Goal: Register for event/course: Sign up to attend an event or enroll in a course

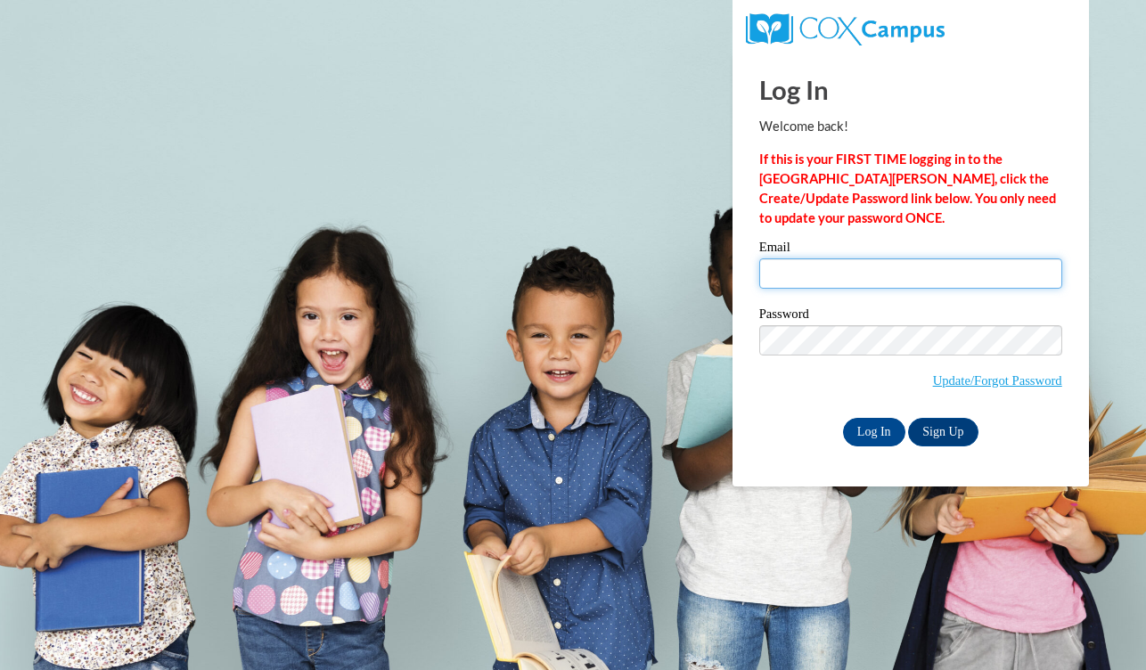
click at [909, 284] on input "Email" at bounding box center [910, 273] width 303 height 30
type input "sheashea1108@gmail.com"
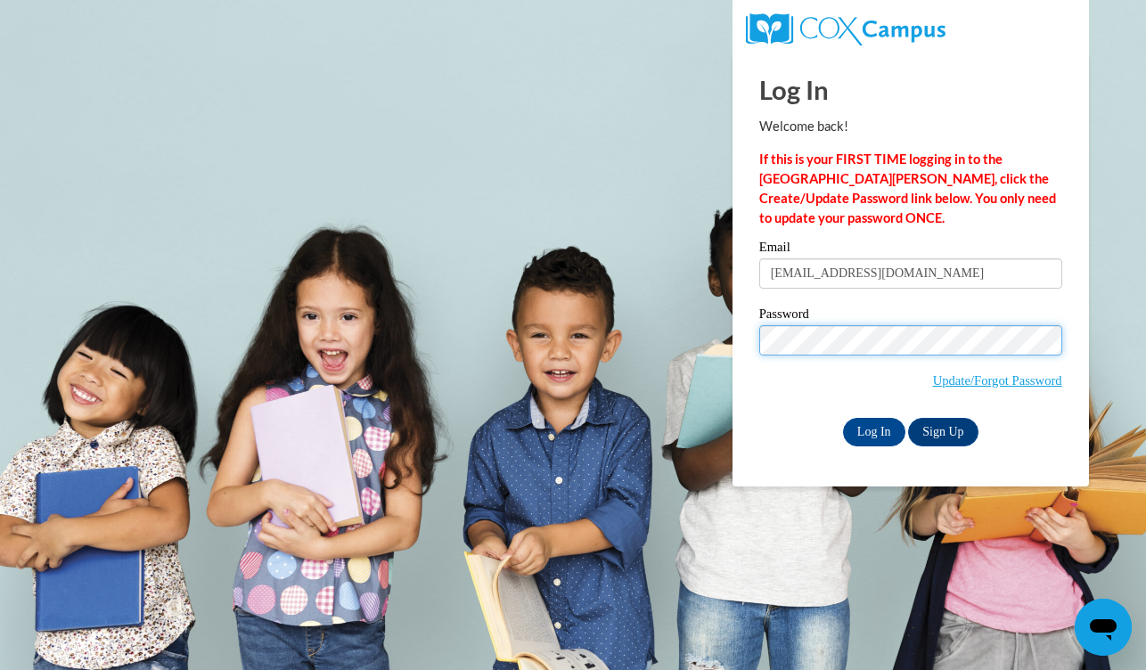
click at [872, 429] on input "Log In" at bounding box center [874, 432] width 62 height 29
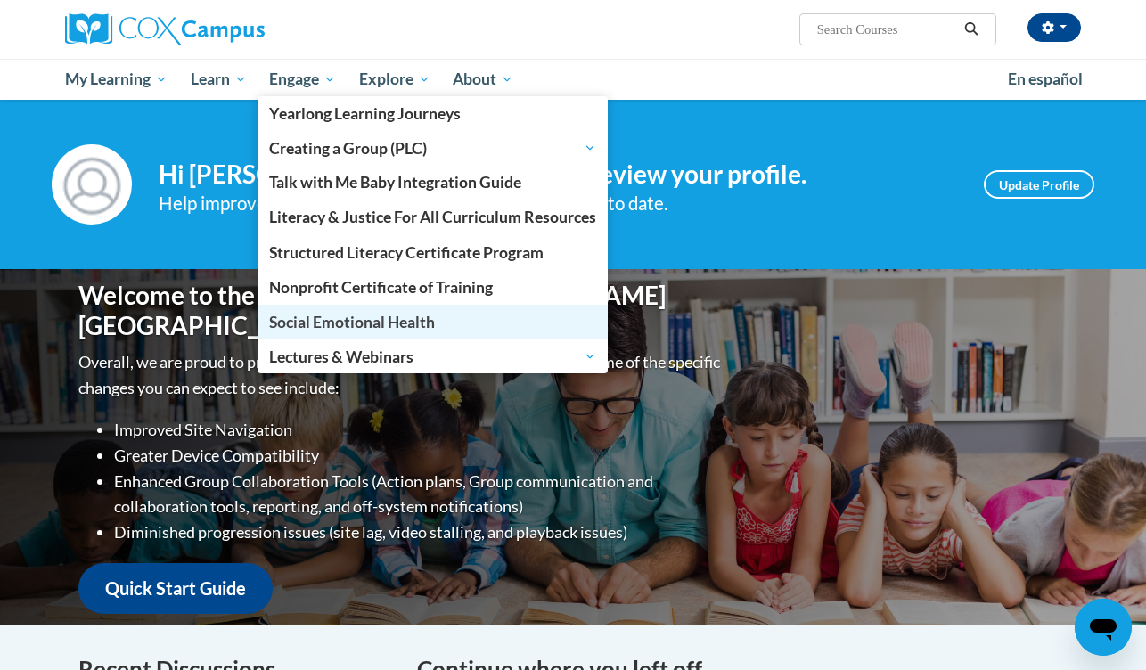
click at [358, 306] on link "Social Emotional Health" at bounding box center [432, 322] width 350 height 35
click at [355, 330] on span "Social Emotional Health" at bounding box center [352, 322] width 166 height 19
click at [358, 318] on span "Social Emotional Health" at bounding box center [352, 322] width 166 height 19
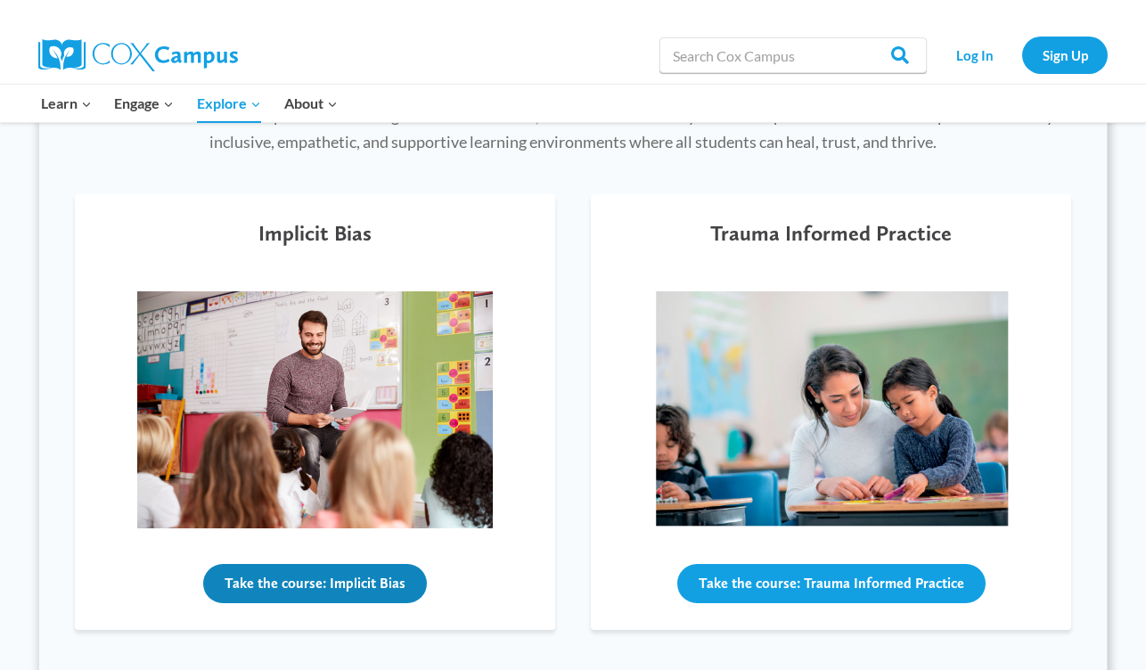
scroll to position [563, 0]
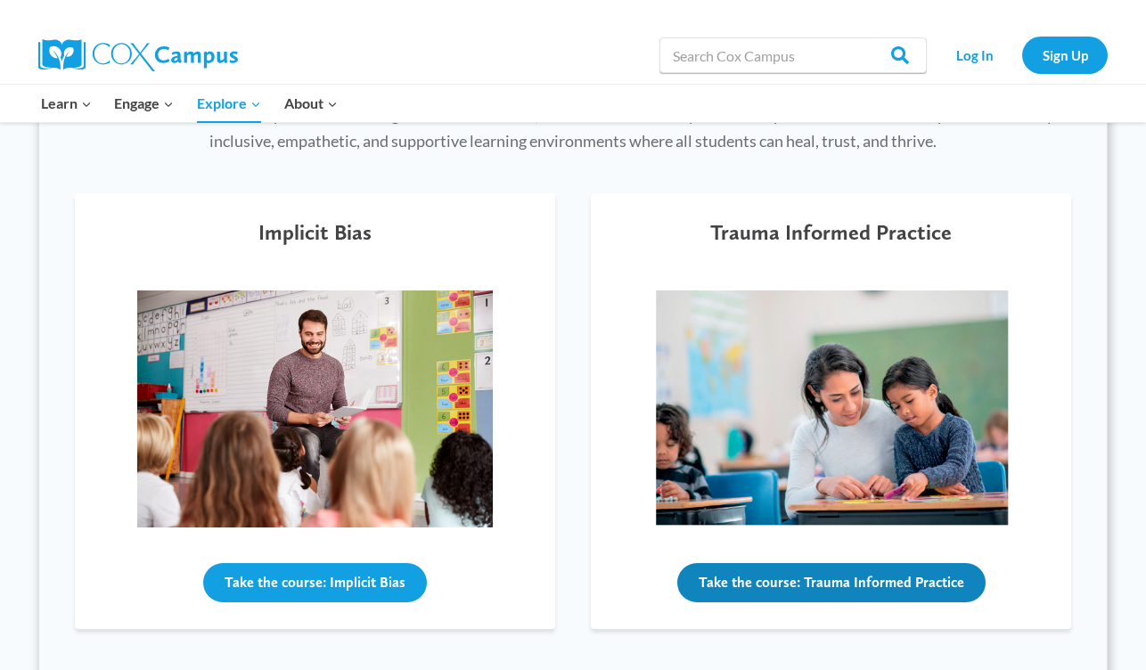
click at [769, 592] on button "Take the course: Trauma Informed Practice" at bounding box center [831, 582] width 308 height 39
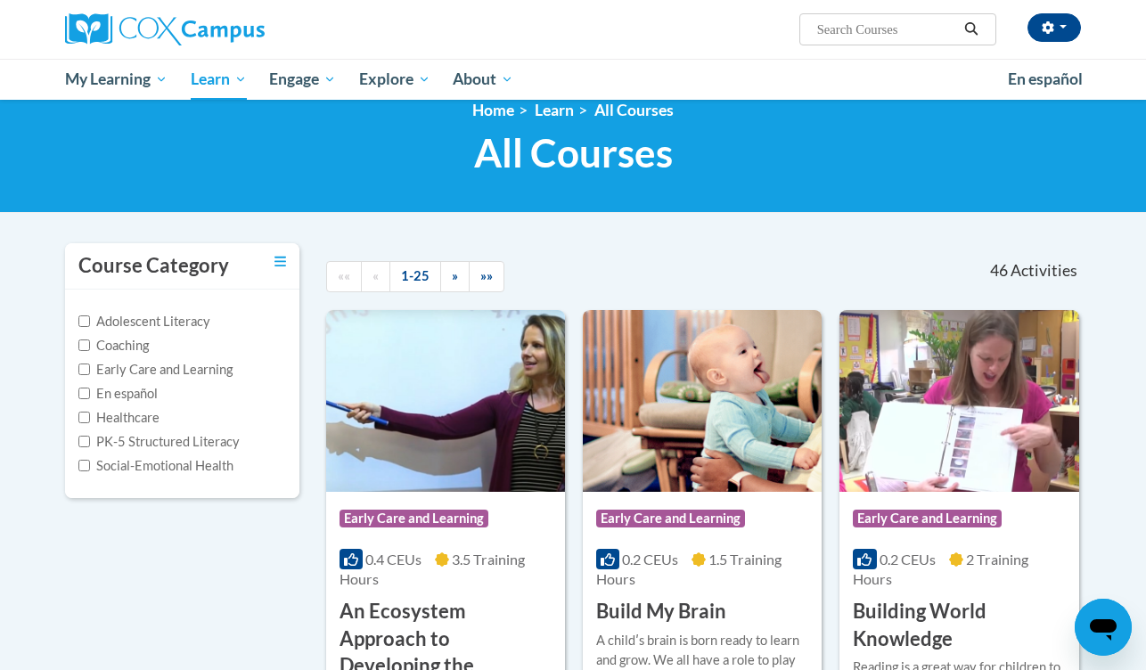
scroll to position [26, 0]
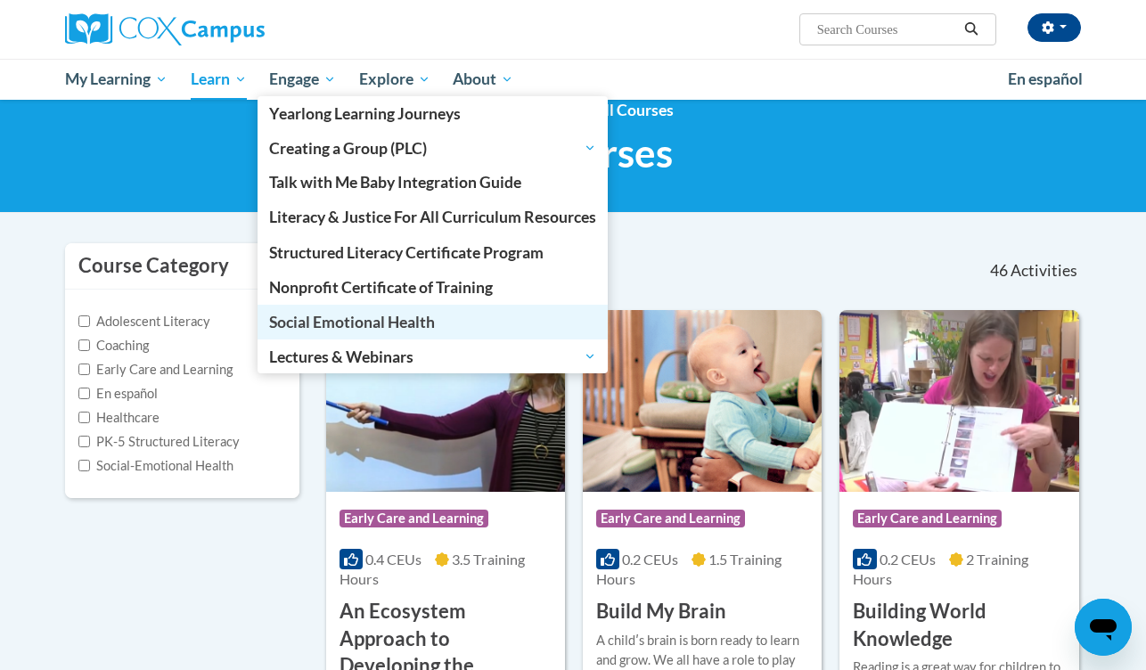
click at [364, 306] on link "Social Emotional Health" at bounding box center [432, 322] width 350 height 35
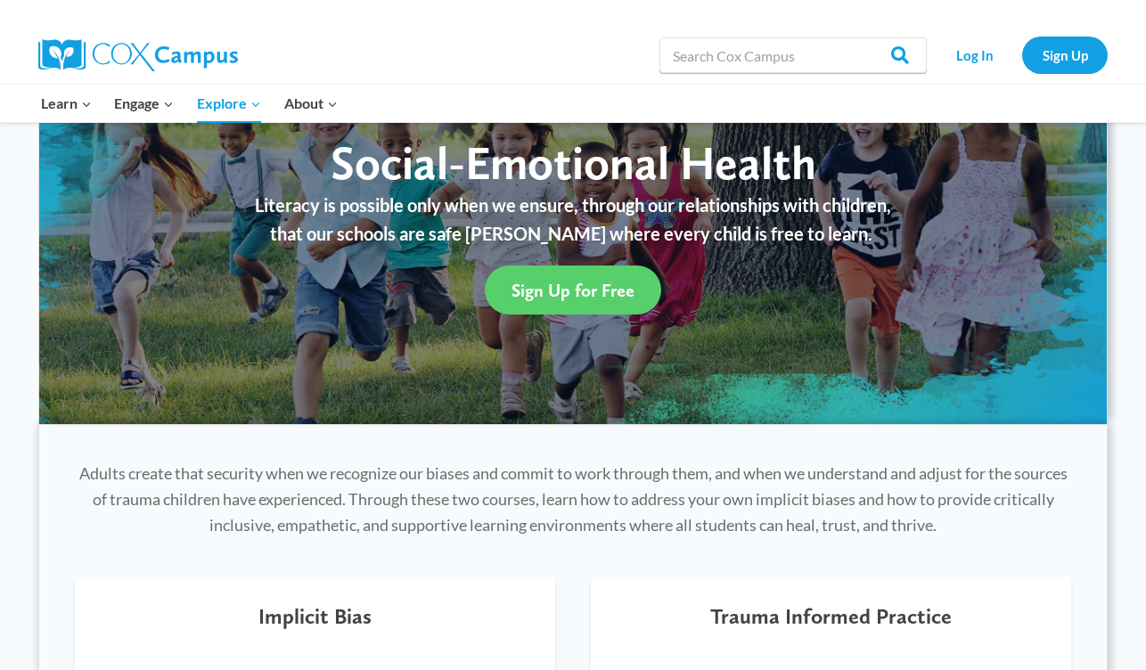
scroll to position [181, 0]
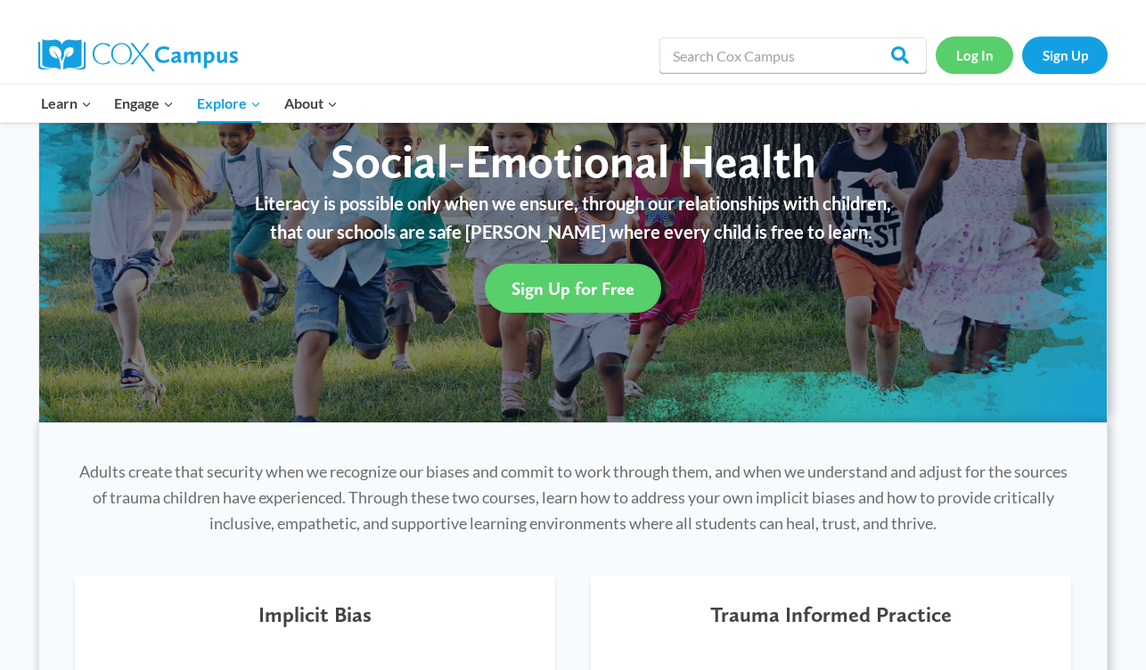
click at [977, 66] on link "Log In" at bounding box center [974, 55] width 78 height 37
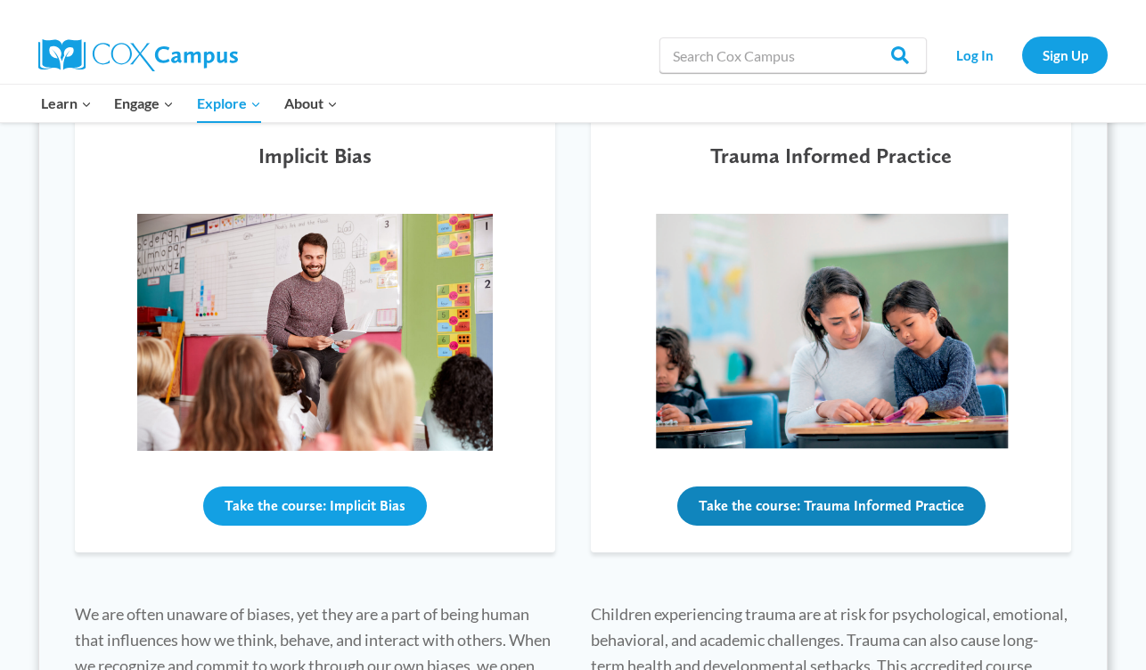
scroll to position [641, 0]
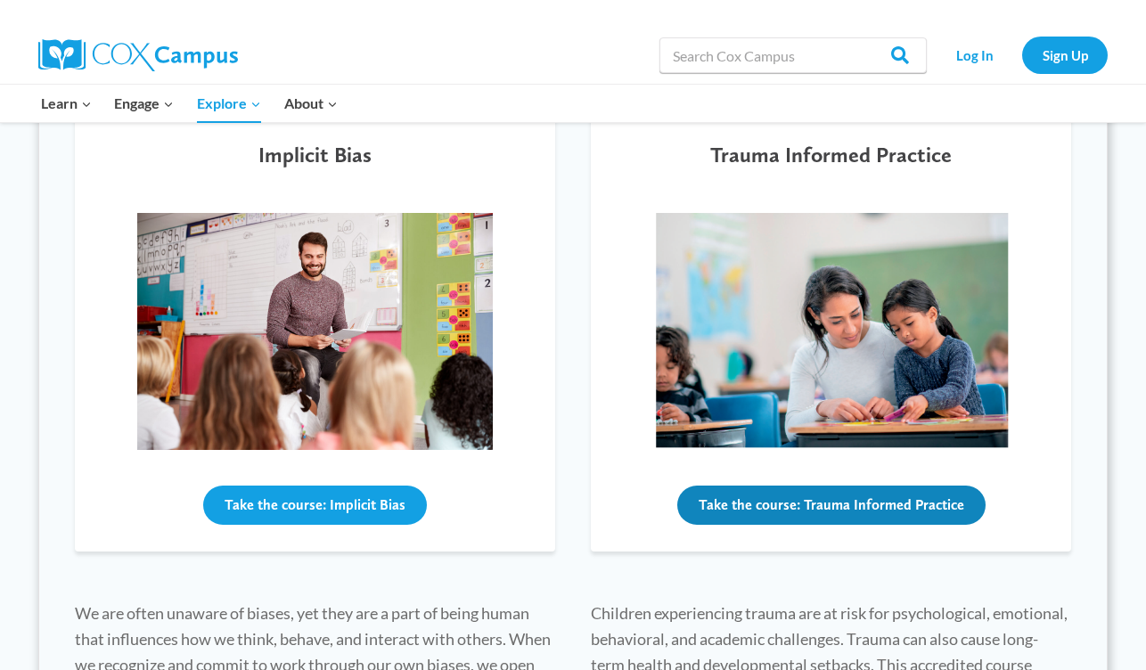
click at [715, 504] on button "Take the course: Trauma Informed Practice" at bounding box center [831, 505] width 308 height 39
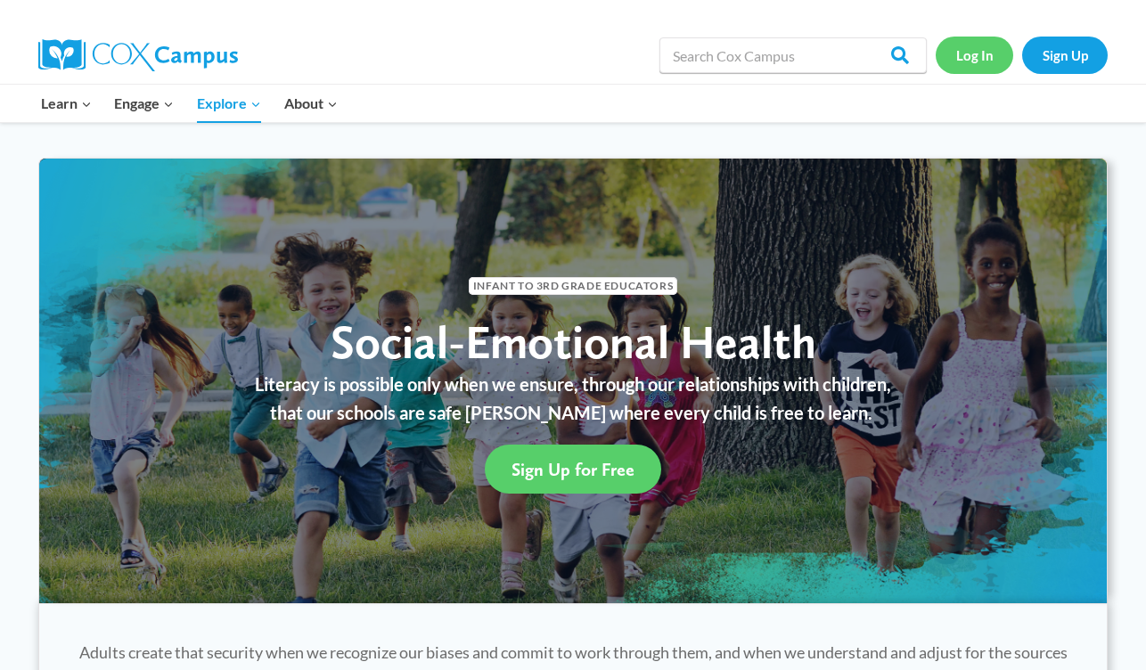
click at [978, 61] on link "Log In" at bounding box center [974, 55] width 78 height 37
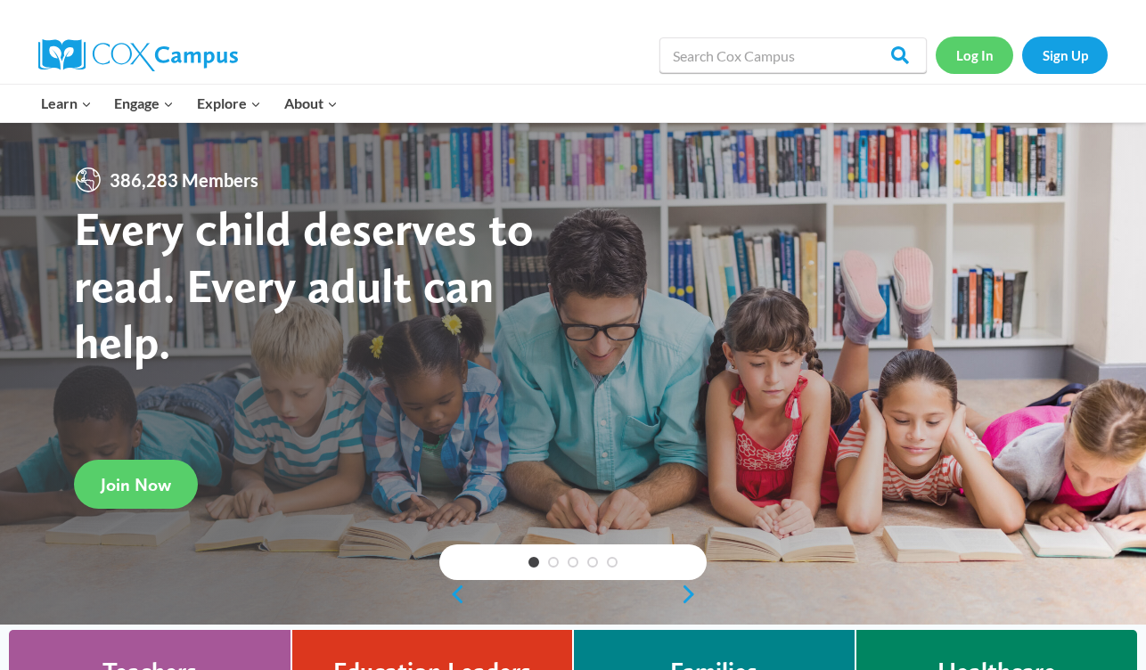
click at [986, 46] on link "Log In" at bounding box center [974, 55] width 78 height 37
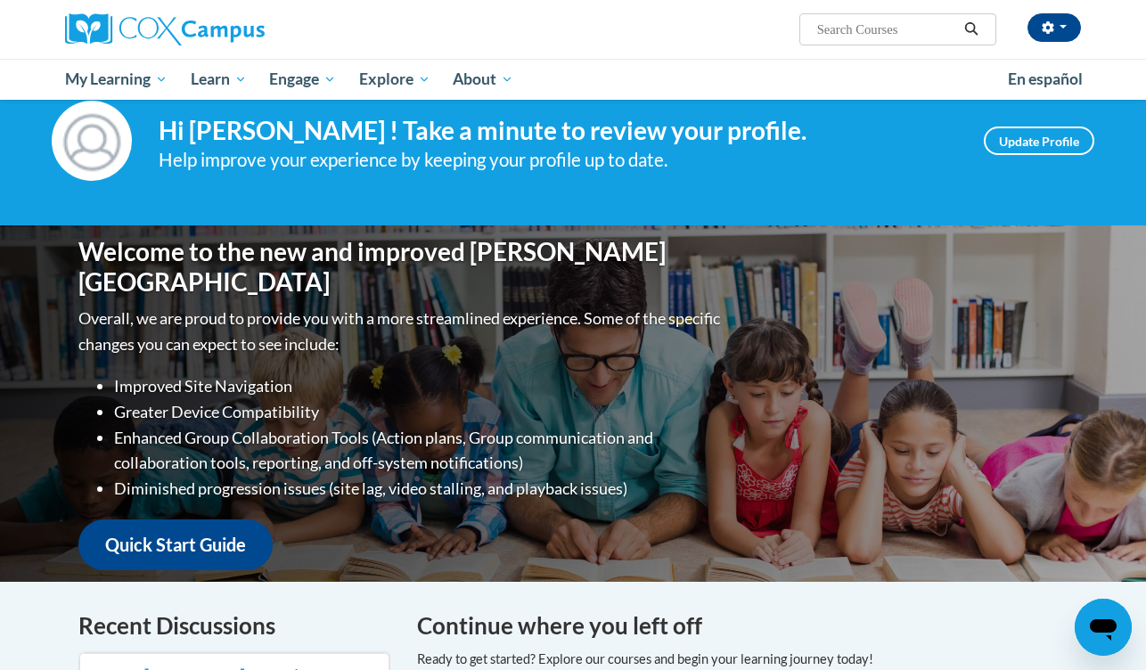
scroll to position [52, 0]
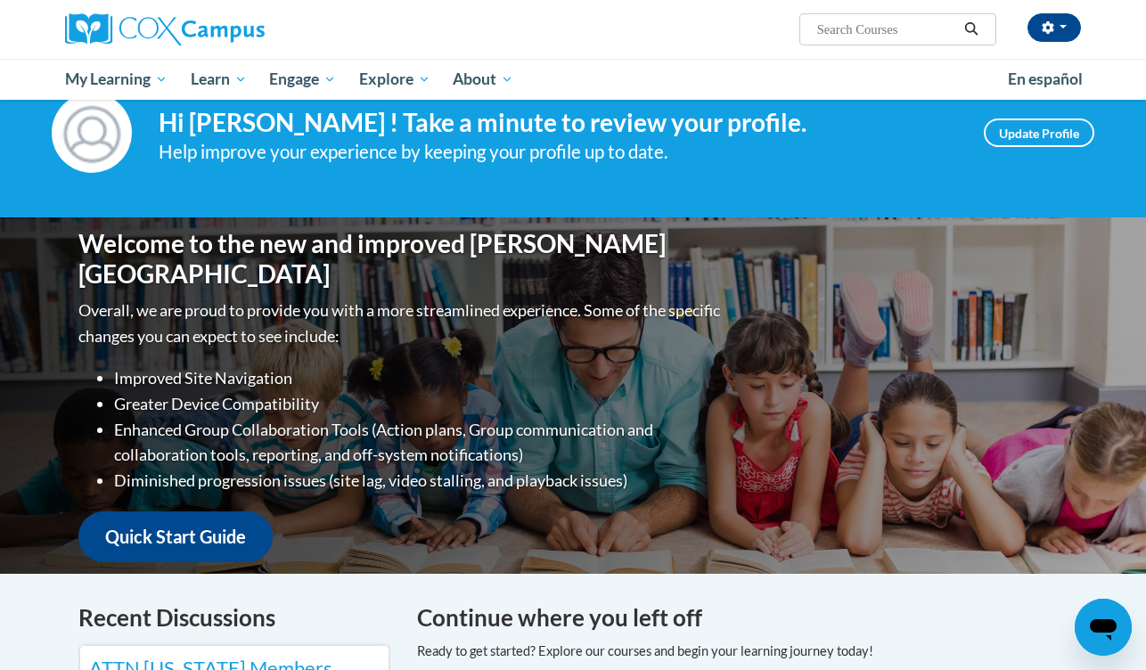
click at [855, 36] on input "Search..." at bounding box center [886, 29] width 143 height 21
type input "trauma informed"
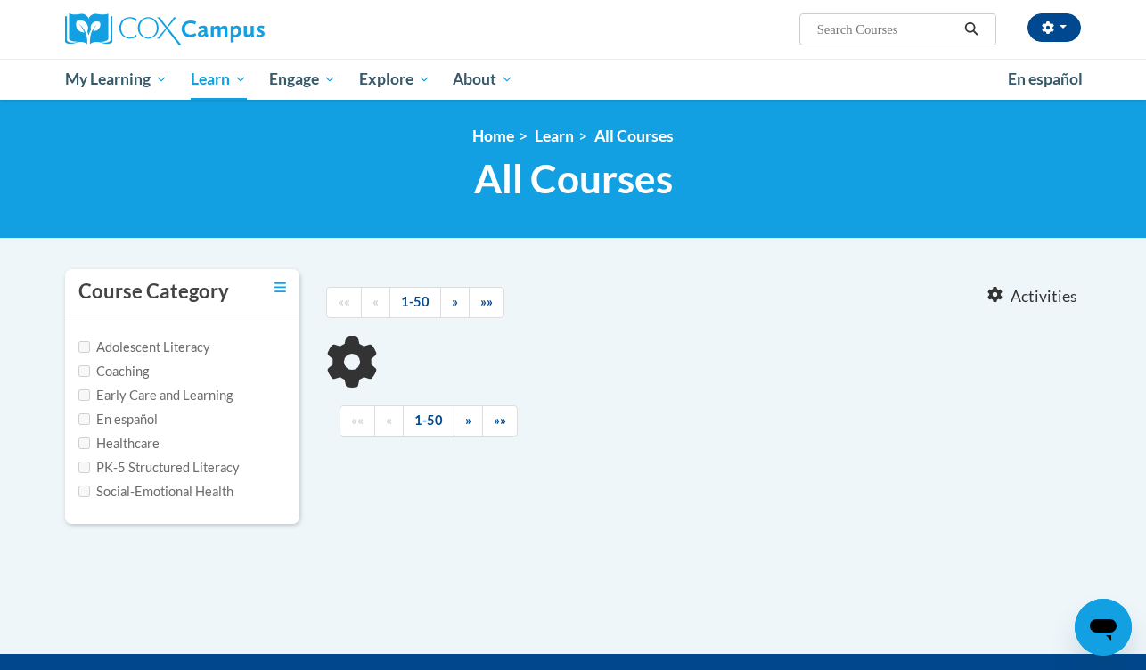
type input "trauma informed"
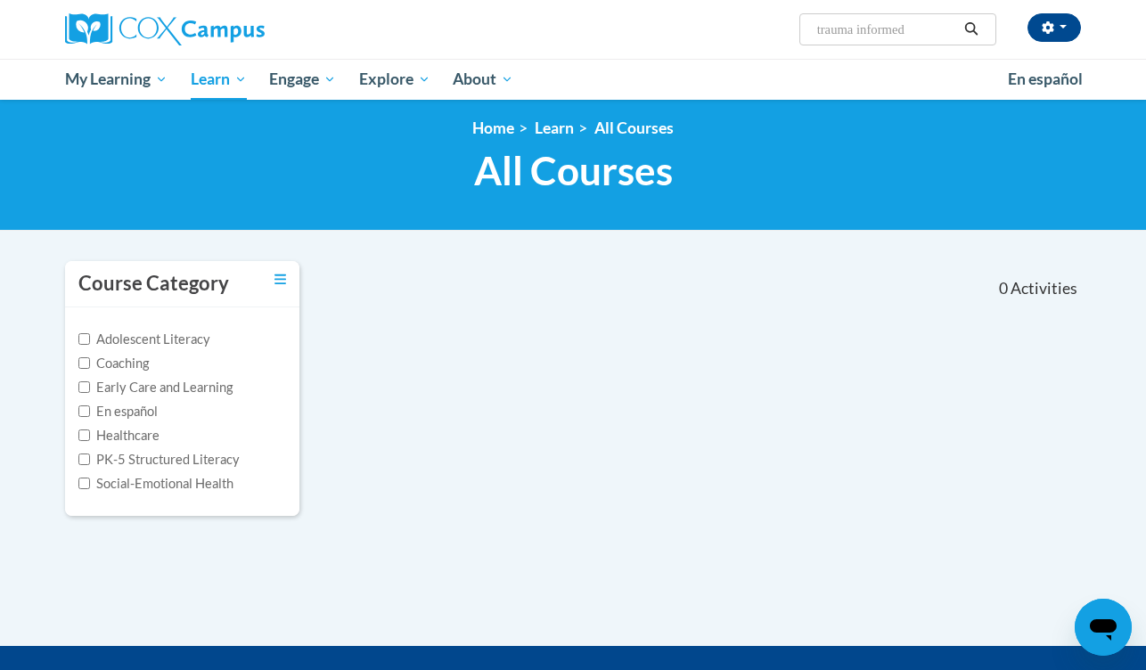
scroll to position [8, 0]
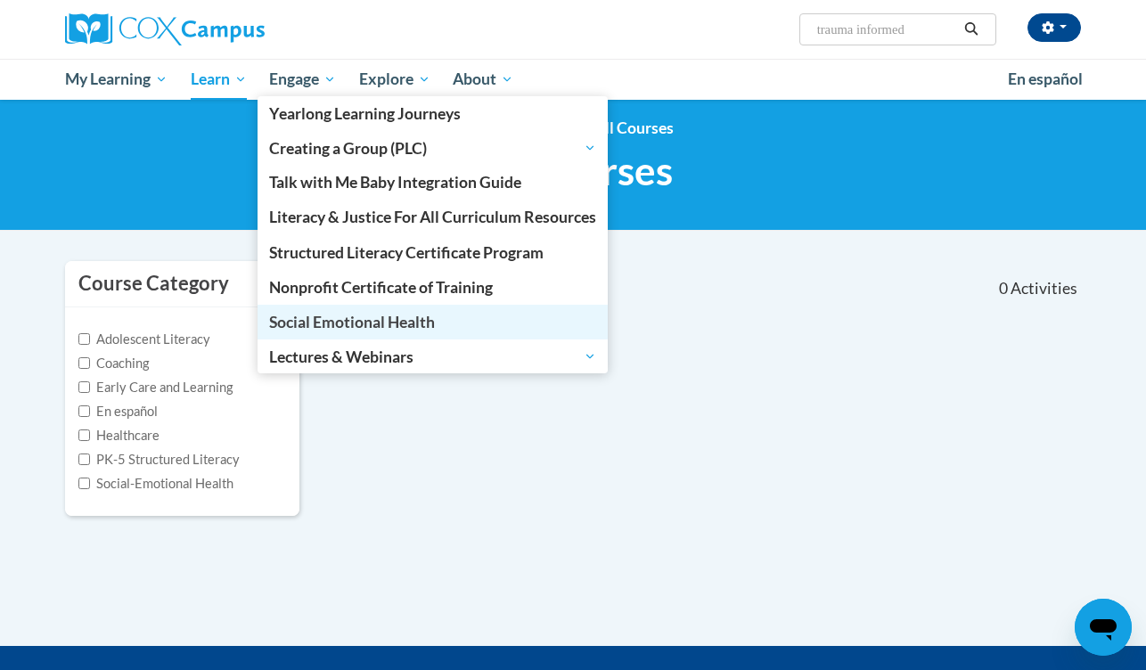
click at [355, 315] on span "Social Emotional Health" at bounding box center [352, 322] width 166 height 19
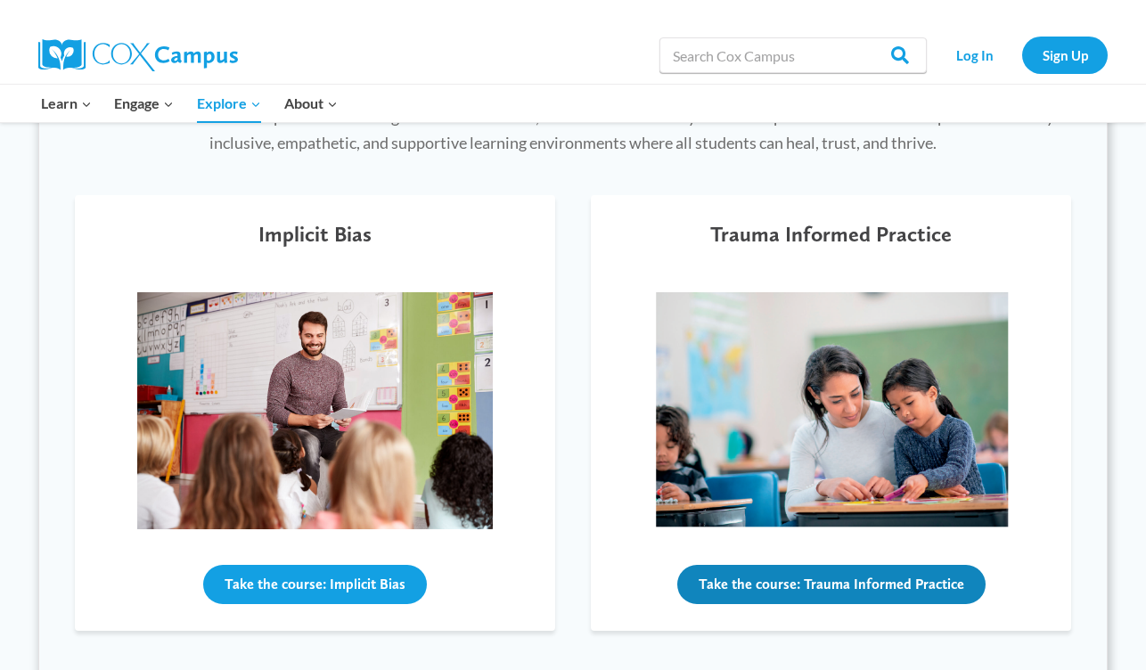
scroll to position [586, 0]
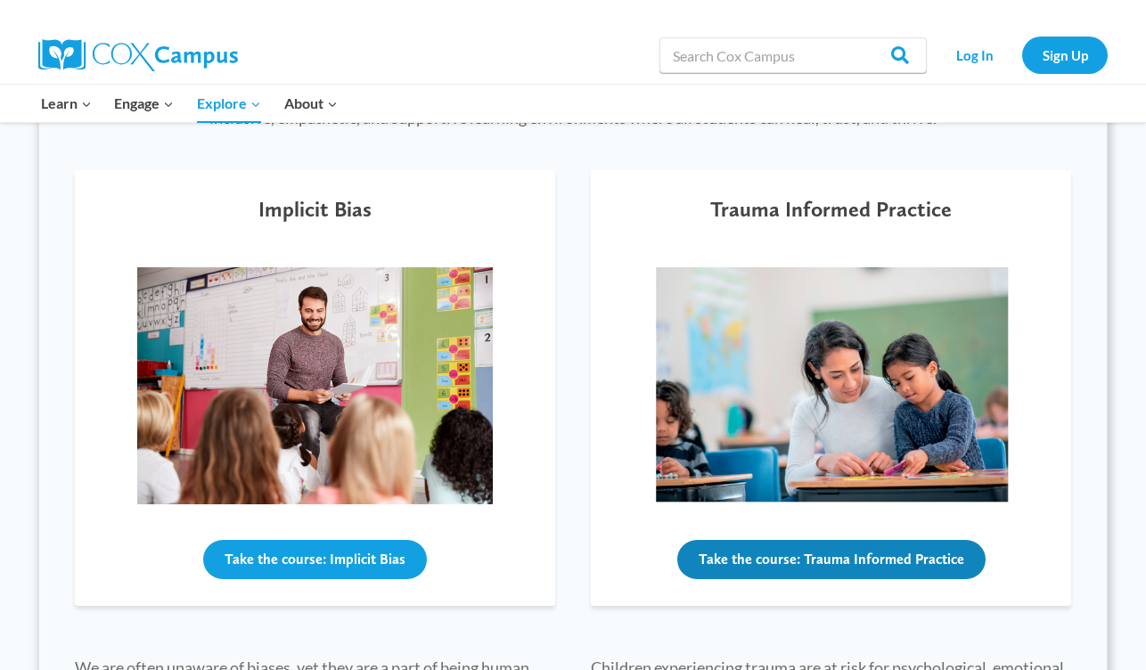
click at [731, 548] on button "Take the course: Trauma Informed Practice" at bounding box center [831, 559] width 308 height 39
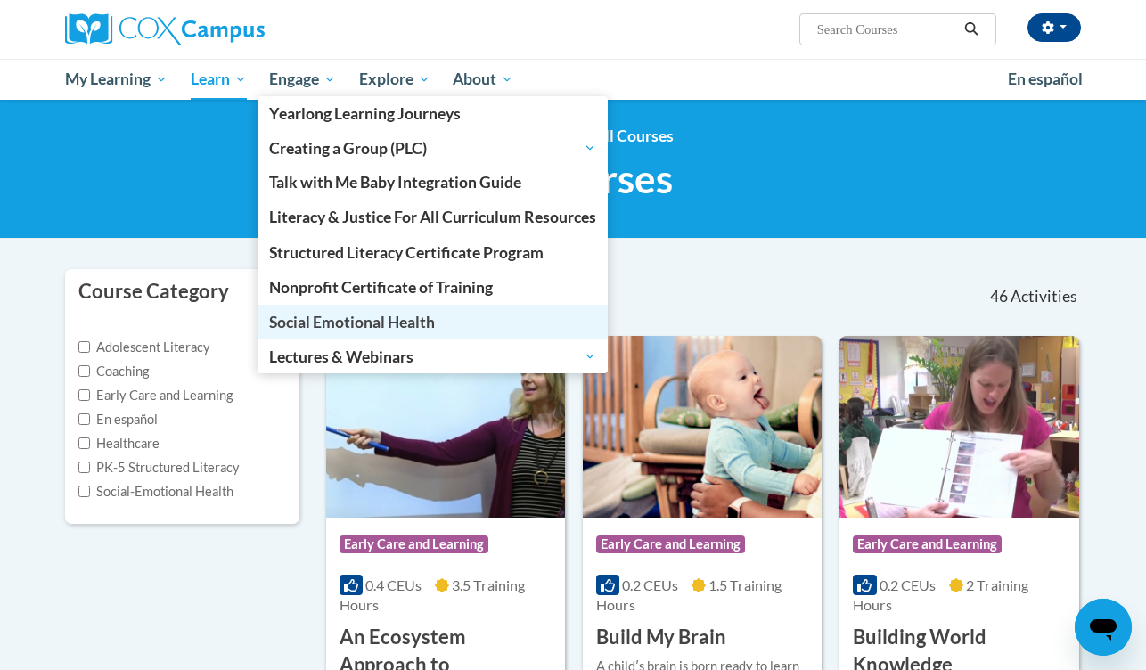
click at [353, 314] on span "Social Emotional Health" at bounding box center [352, 322] width 166 height 19
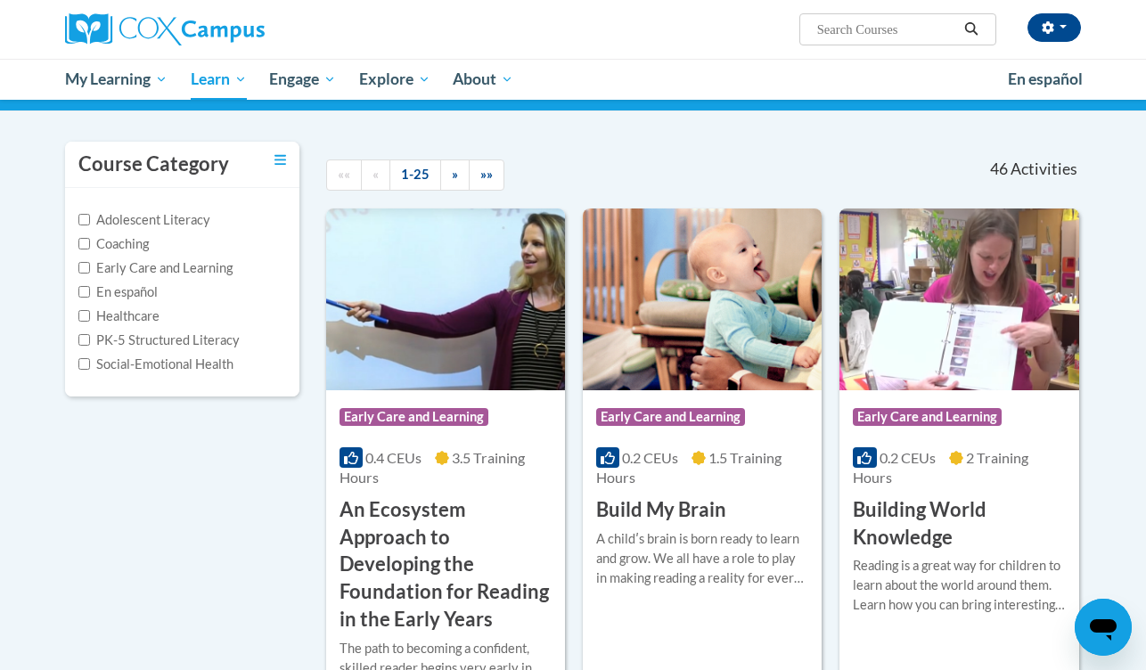
scroll to position [128, 0]
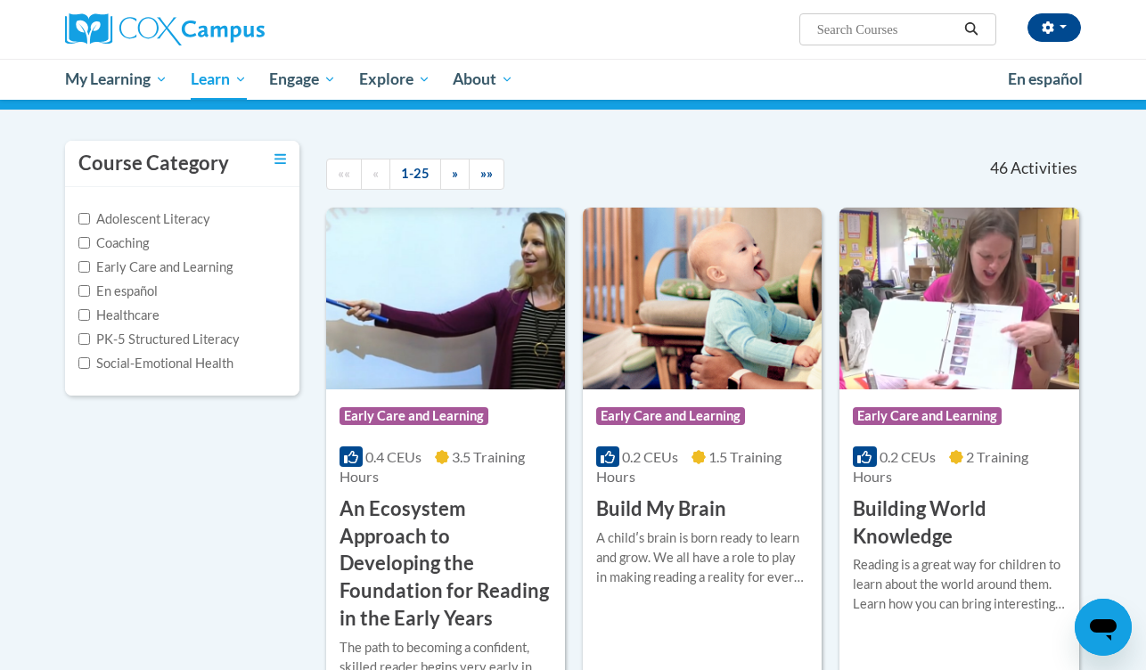
click at [442, 528] on h3 "An Ecosystem Approach to Developing the Foundation for Reading in the Early Yea…" at bounding box center [445, 563] width 212 height 137
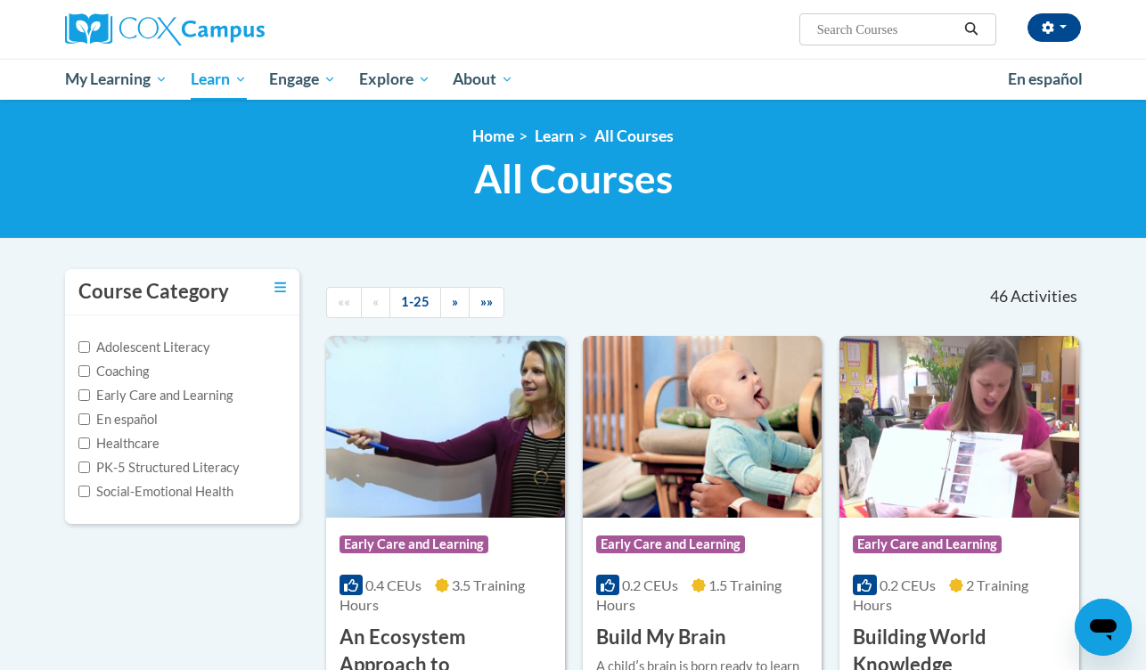
scroll to position [0, 0]
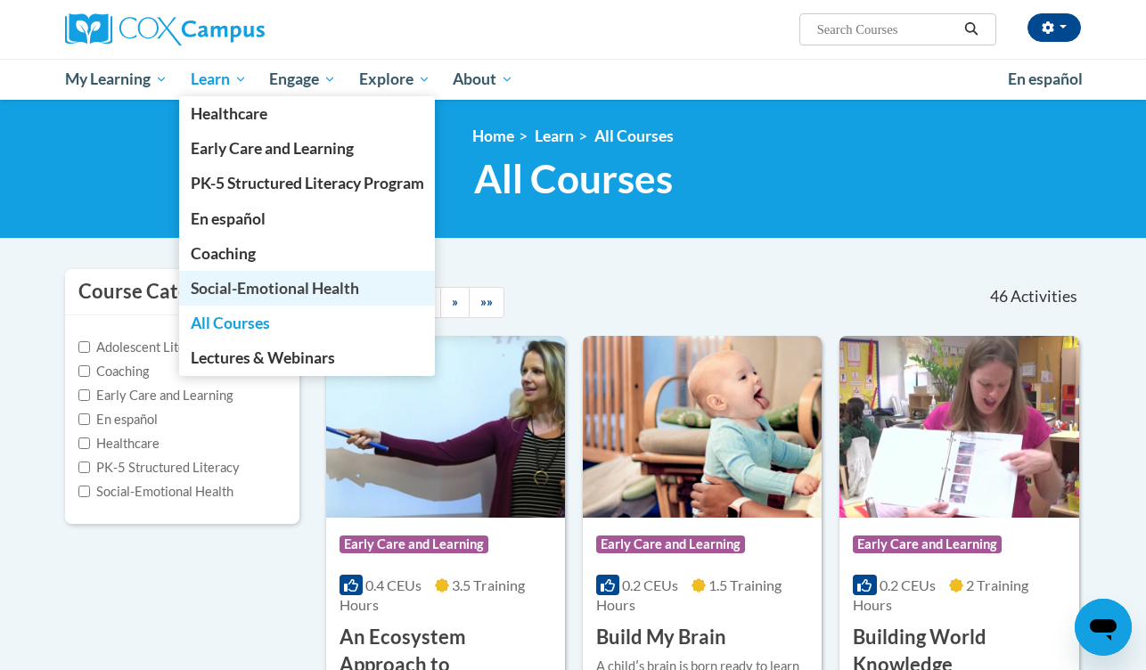
click at [250, 284] on span "Social-Emotional Health" at bounding box center [275, 288] width 168 height 19
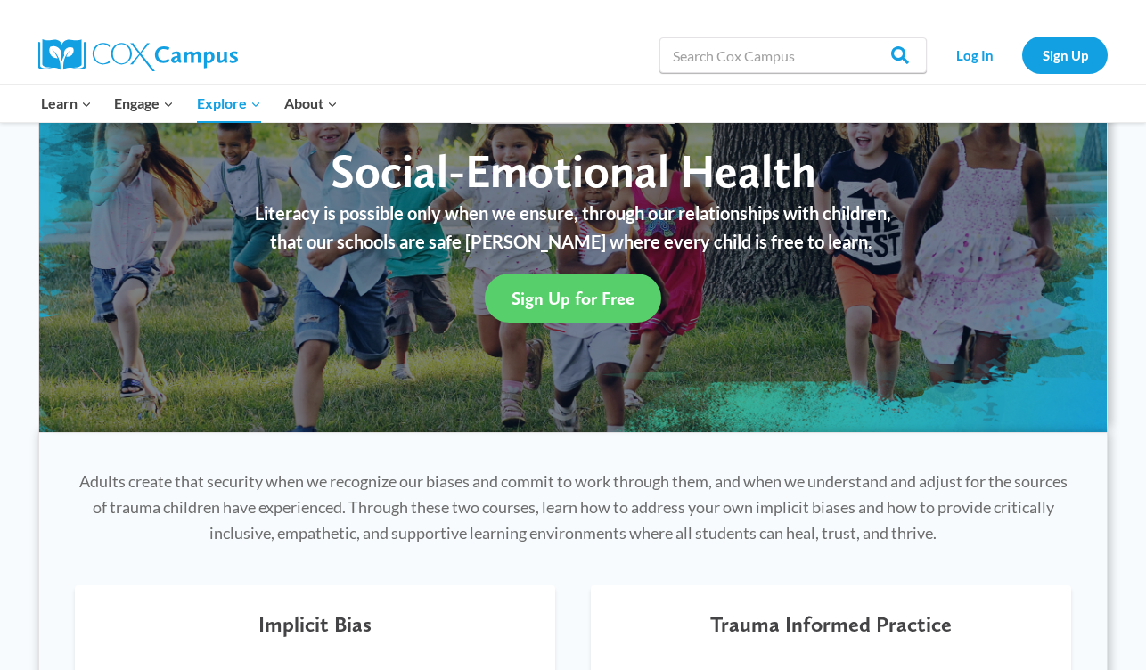
scroll to position [69, 0]
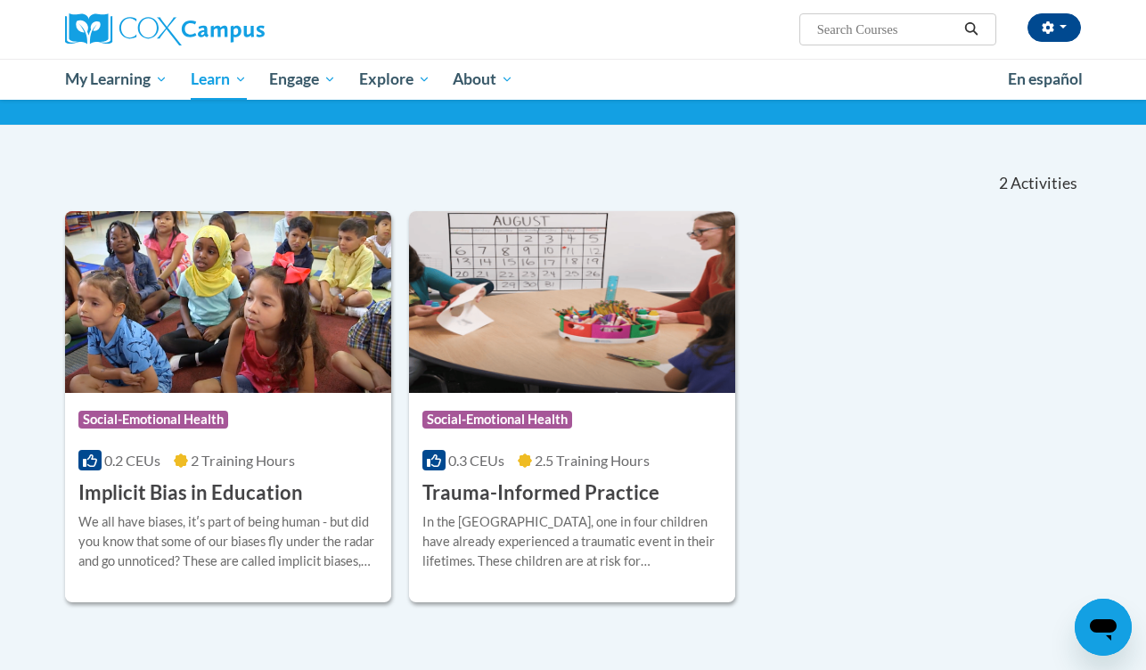
scroll to position [131, 0]
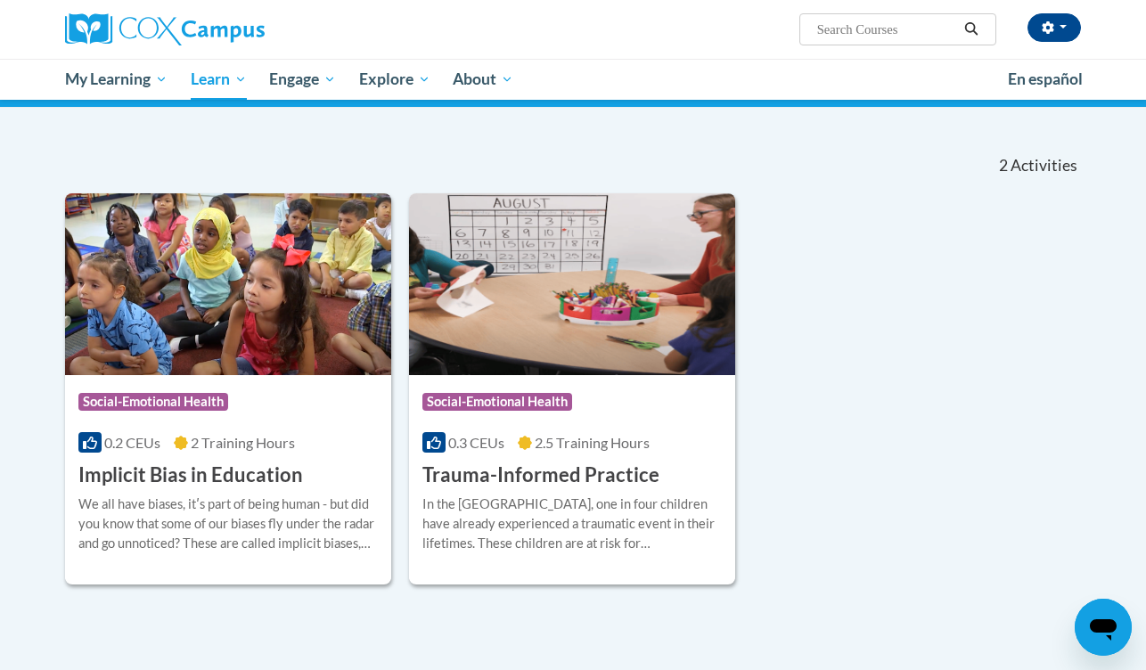
click at [515, 474] on h3 "Trauma-Informed Practice" at bounding box center [540, 476] width 237 height 28
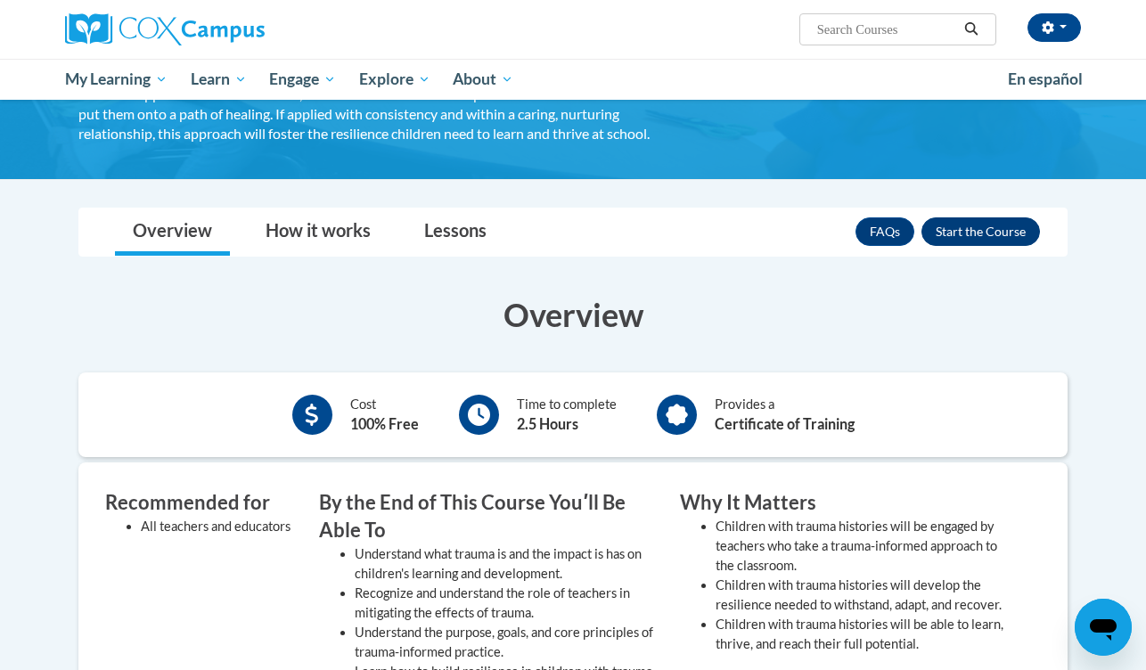
scroll to position [276, 0]
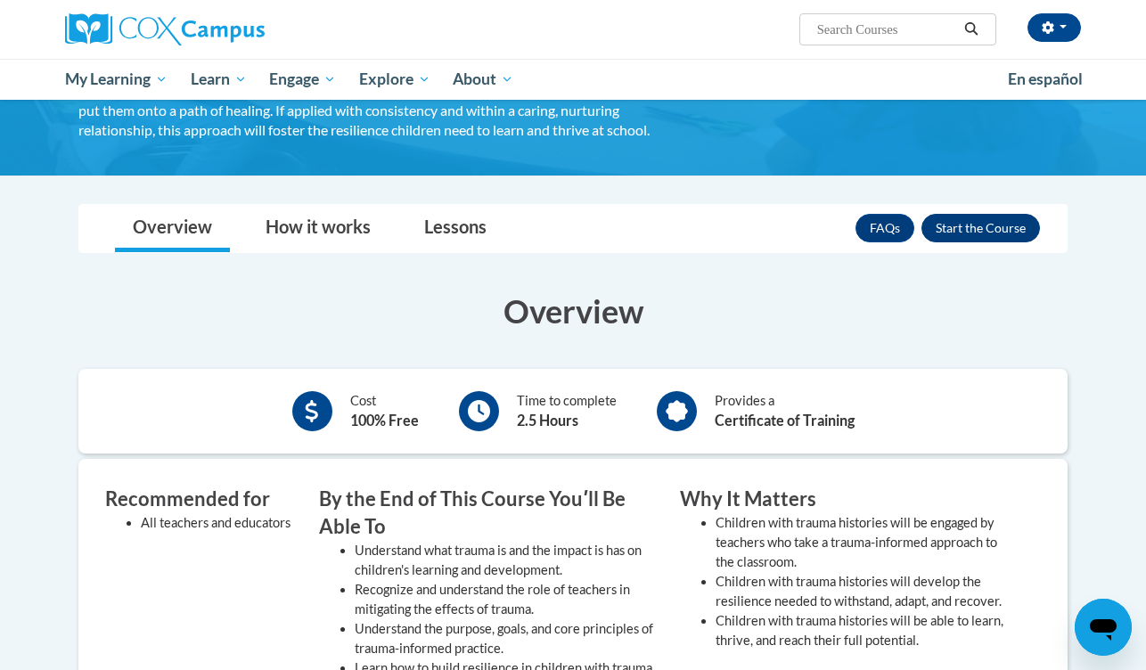
click at [957, 241] on button "Enroll" at bounding box center [980, 228] width 118 height 29
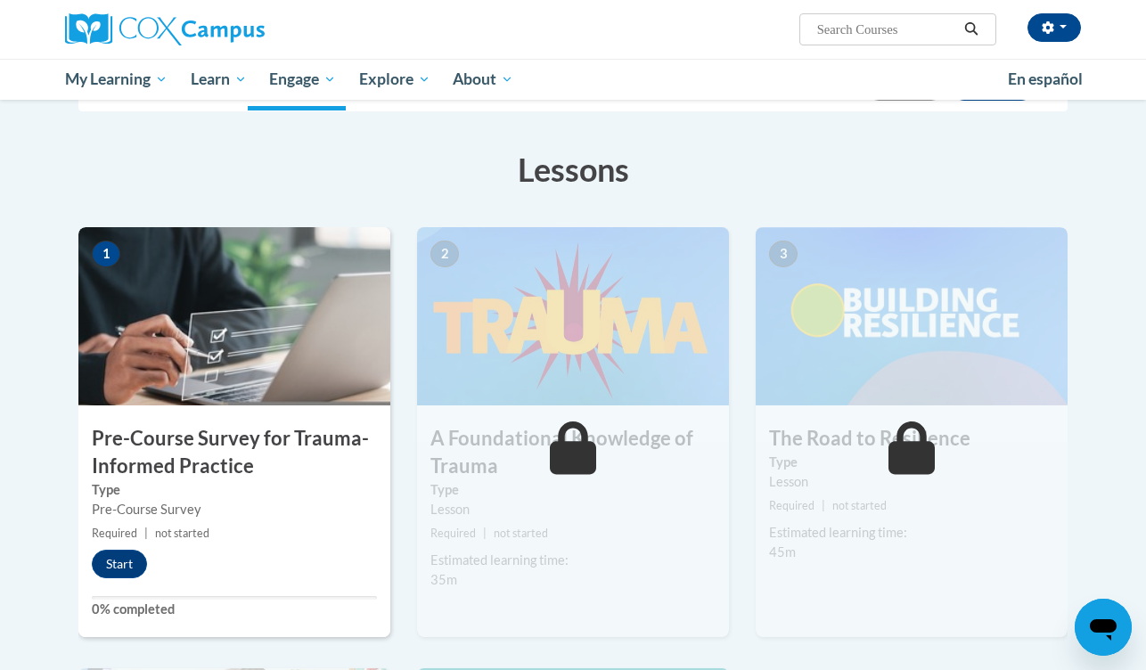
scroll to position [240, 0]
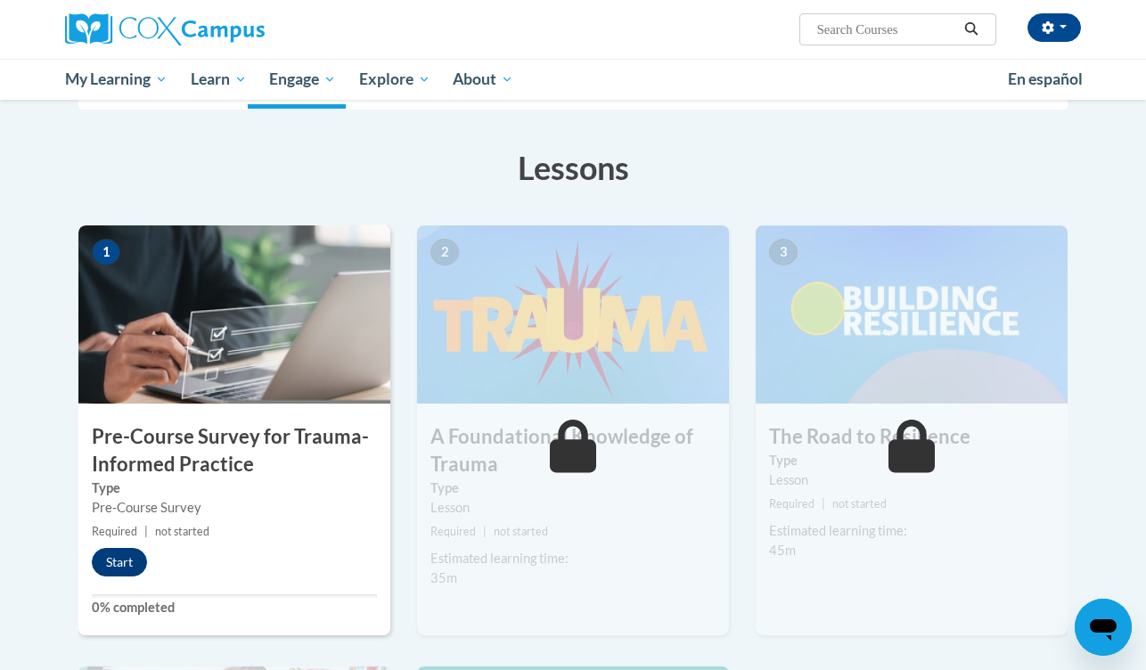
click at [135, 560] on button "Start" at bounding box center [119, 562] width 55 height 29
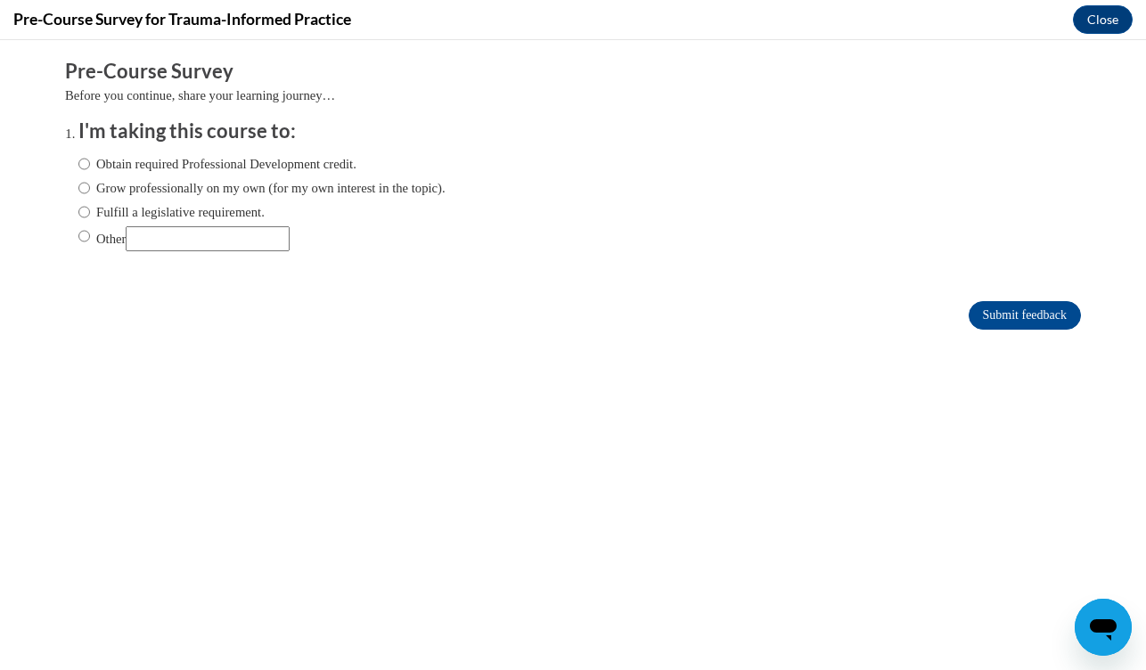
scroll to position [0, 0]
click at [247, 212] on label "Fulfill a legislative requirement." at bounding box center [171, 212] width 186 height 20
click at [90, 212] on input "Fulfill a legislative requirement." at bounding box center [84, 212] width 12 height 20
radio input "true"
click at [248, 160] on label "Obtain required Professional Development credit." at bounding box center [217, 164] width 278 height 20
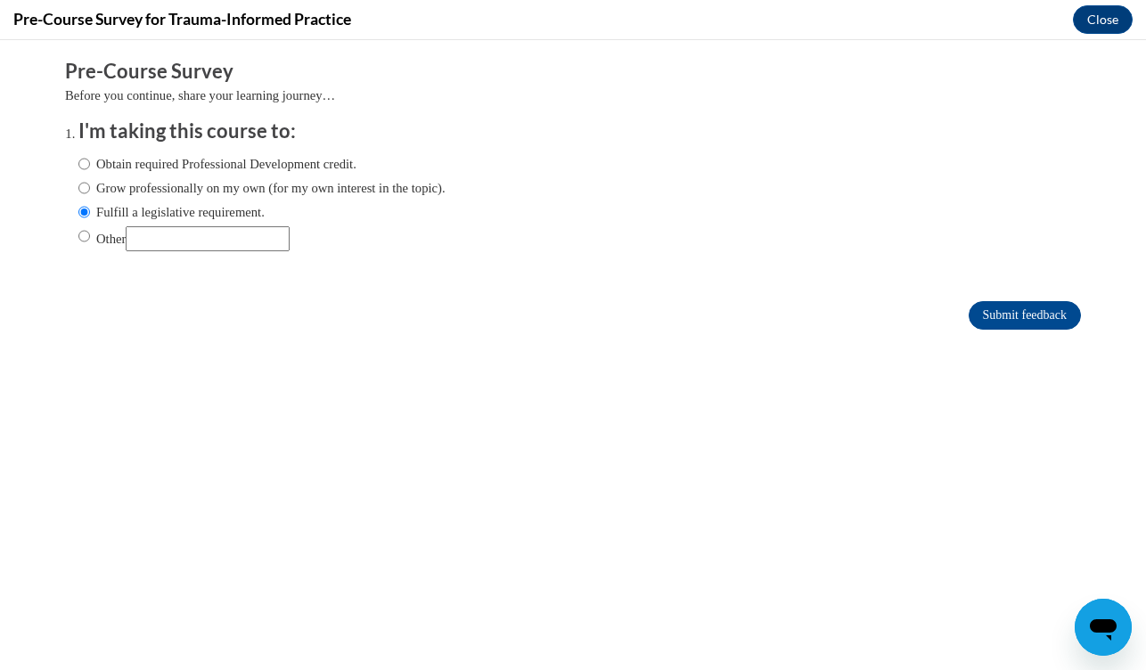
click at [90, 160] on input "Obtain required Professional Development credit." at bounding box center [84, 164] width 12 height 20
radio input "true"
click at [983, 307] on input "Submit feedback" at bounding box center [1024, 315] width 112 height 29
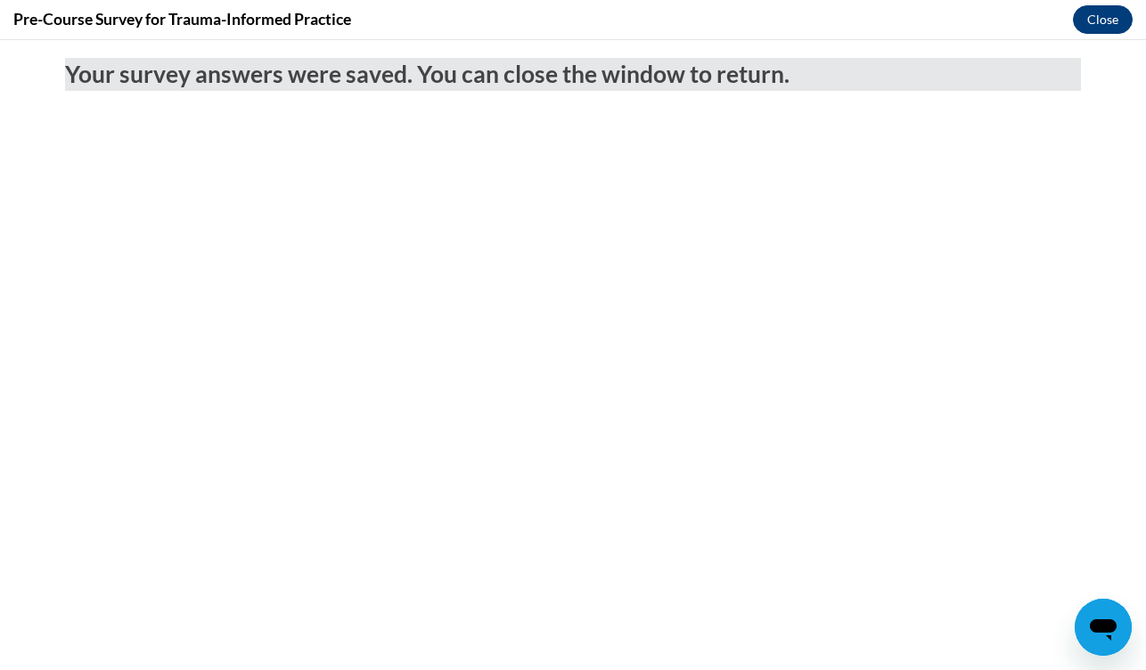
click at [1090, 20] on button "Close" at bounding box center [1103, 19] width 60 height 29
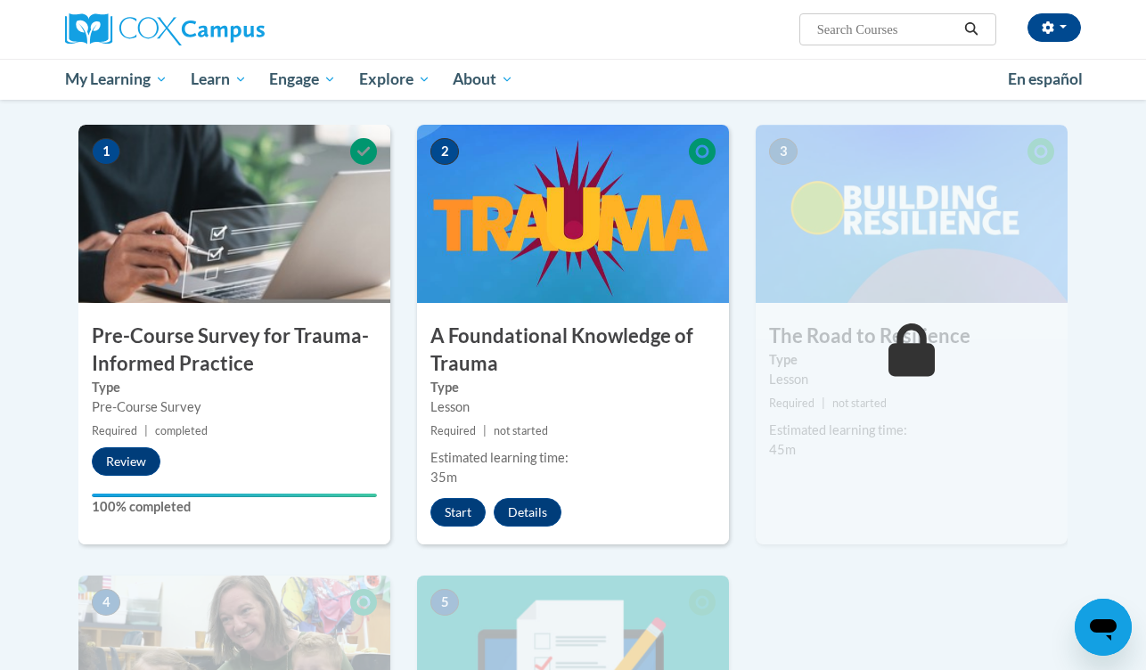
scroll to position [331, 0]
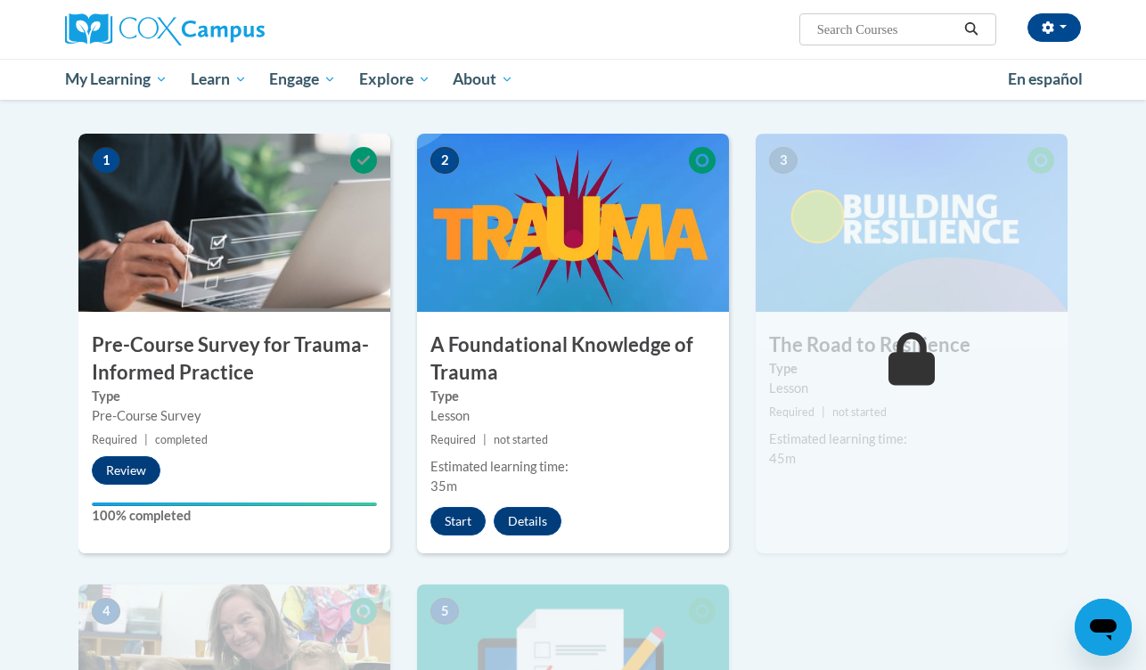
click at [462, 537] on div "2 A Foundational Knowledge of Trauma Type Lesson Required | not started Estimat…" at bounding box center [573, 344] width 312 height 420
click at [464, 516] on button "Start" at bounding box center [457, 521] width 55 height 29
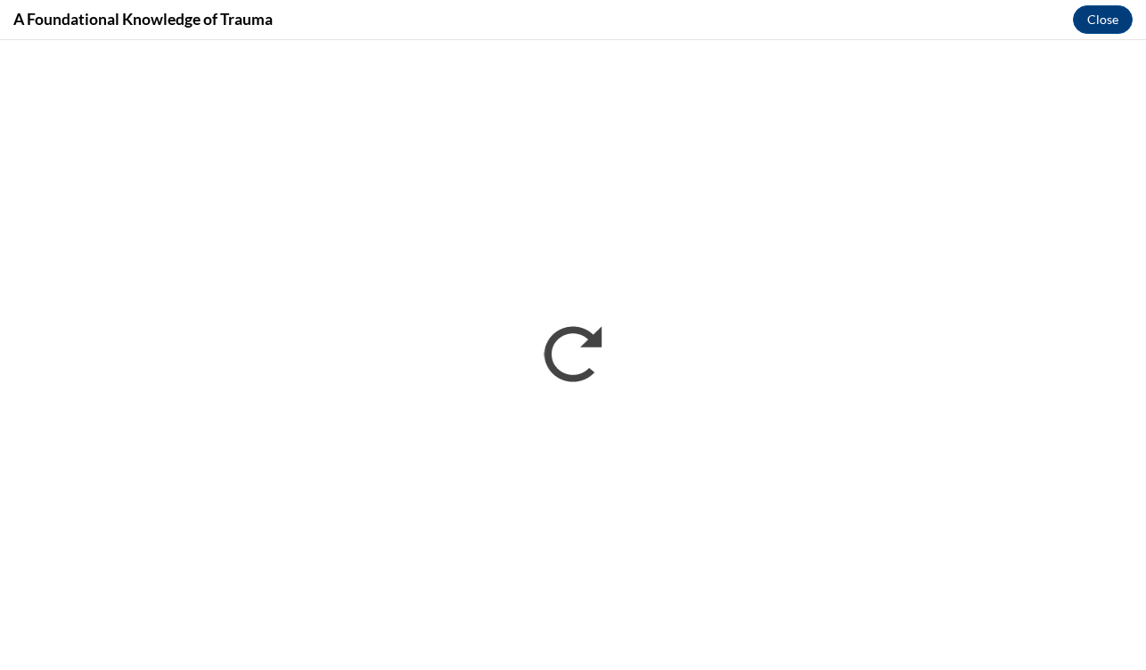
scroll to position [0, 0]
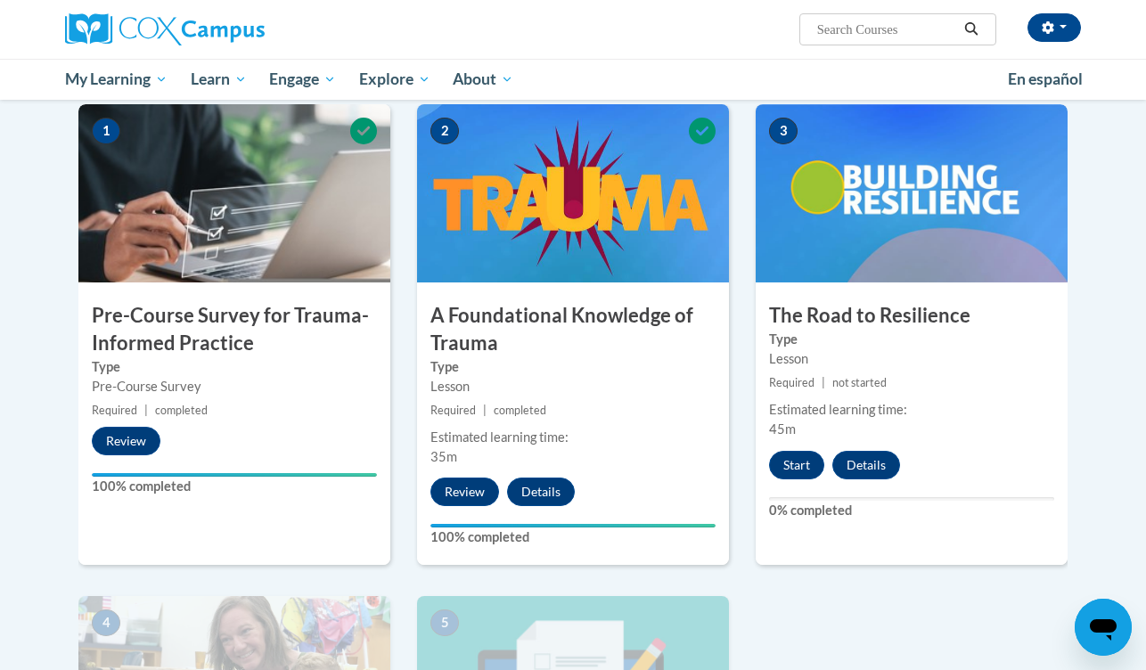
scroll to position [362, 0]
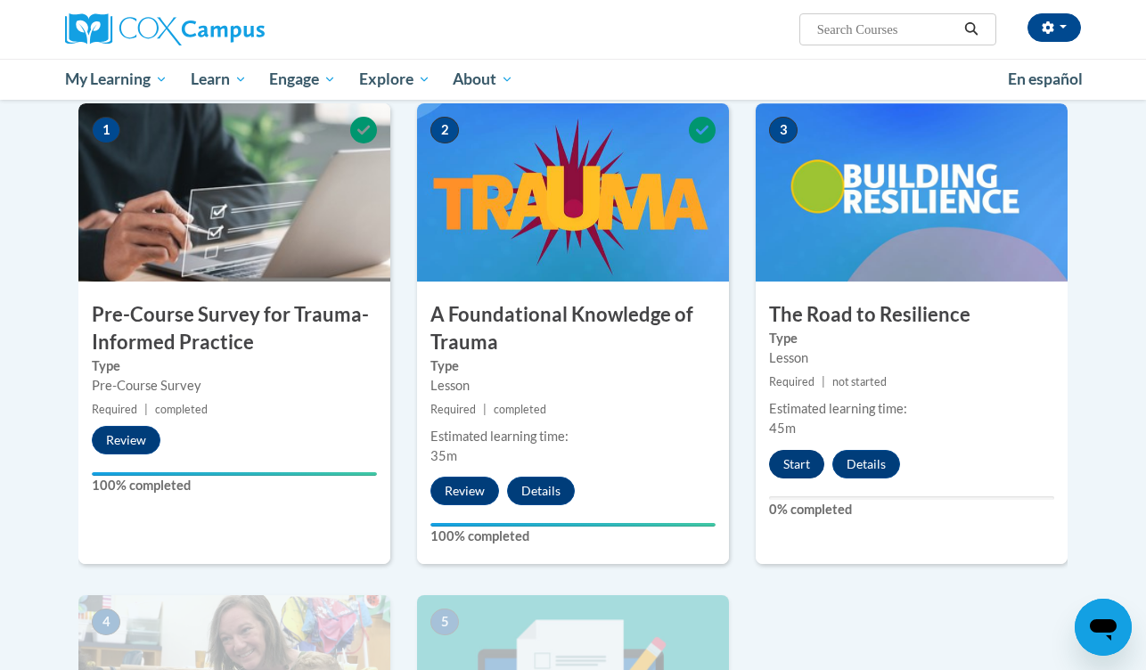
click at [792, 462] on button "Start" at bounding box center [796, 464] width 55 height 29
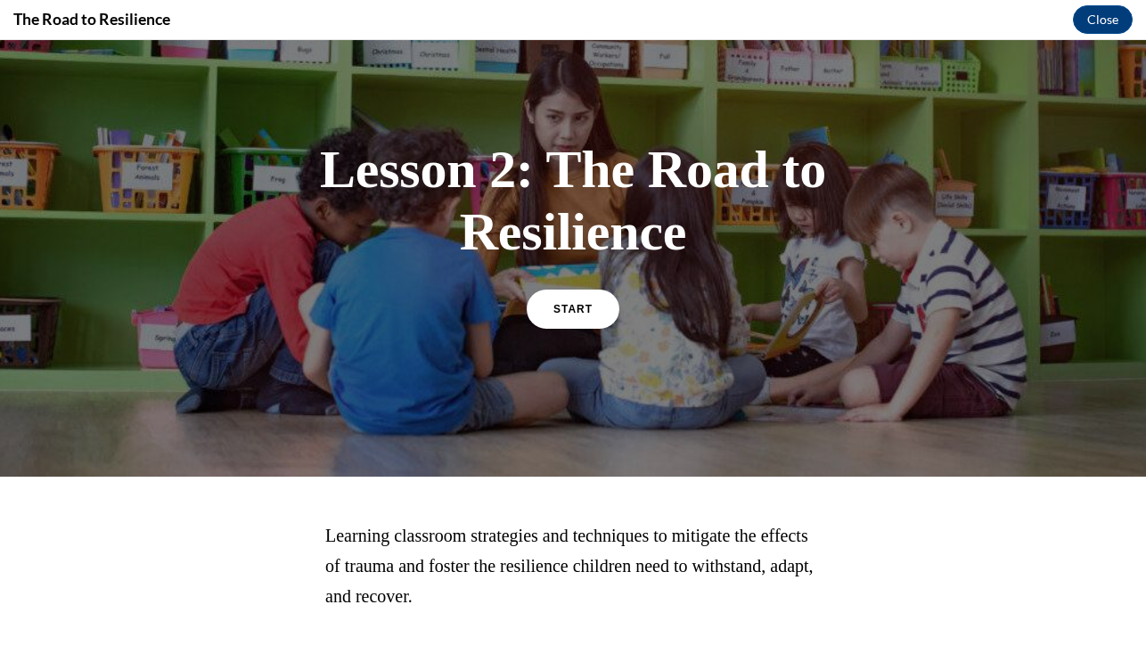
scroll to position [0, 0]
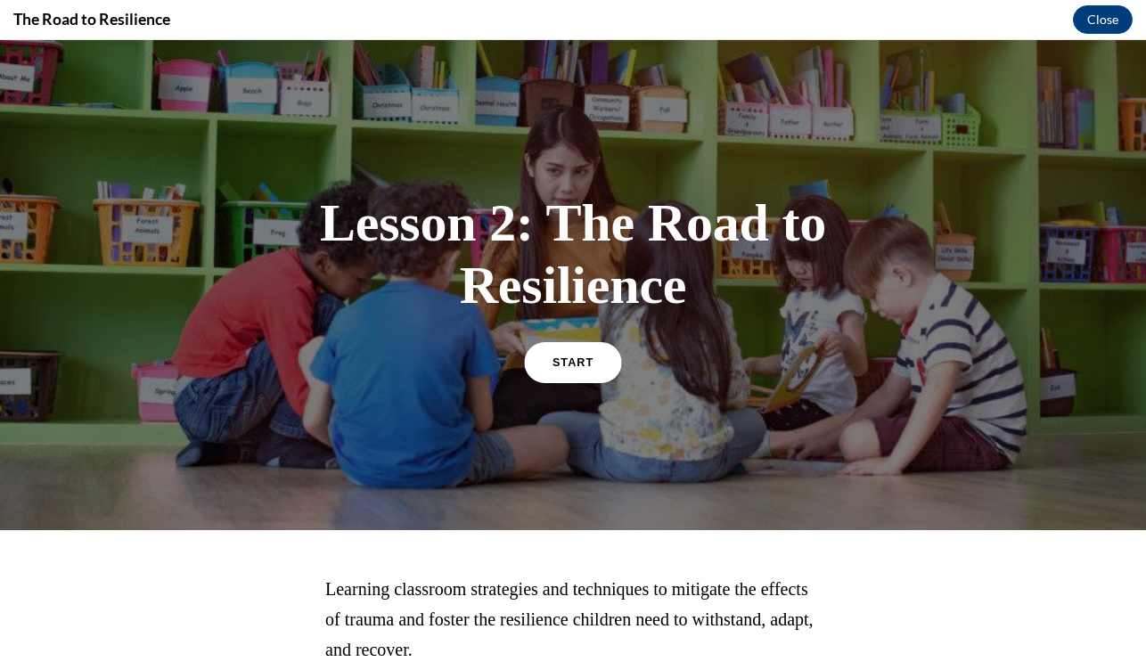
click at [582, 367] on span "START" at bounding box center [572, 361] width 41 height 13
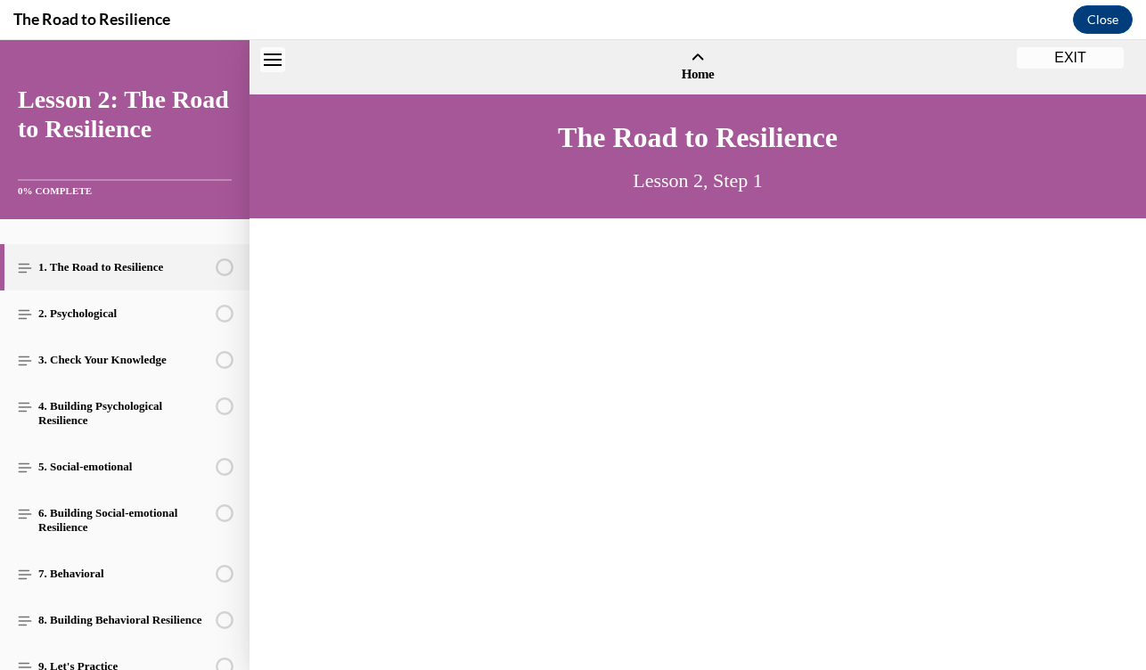
scroll to position [54, 0]
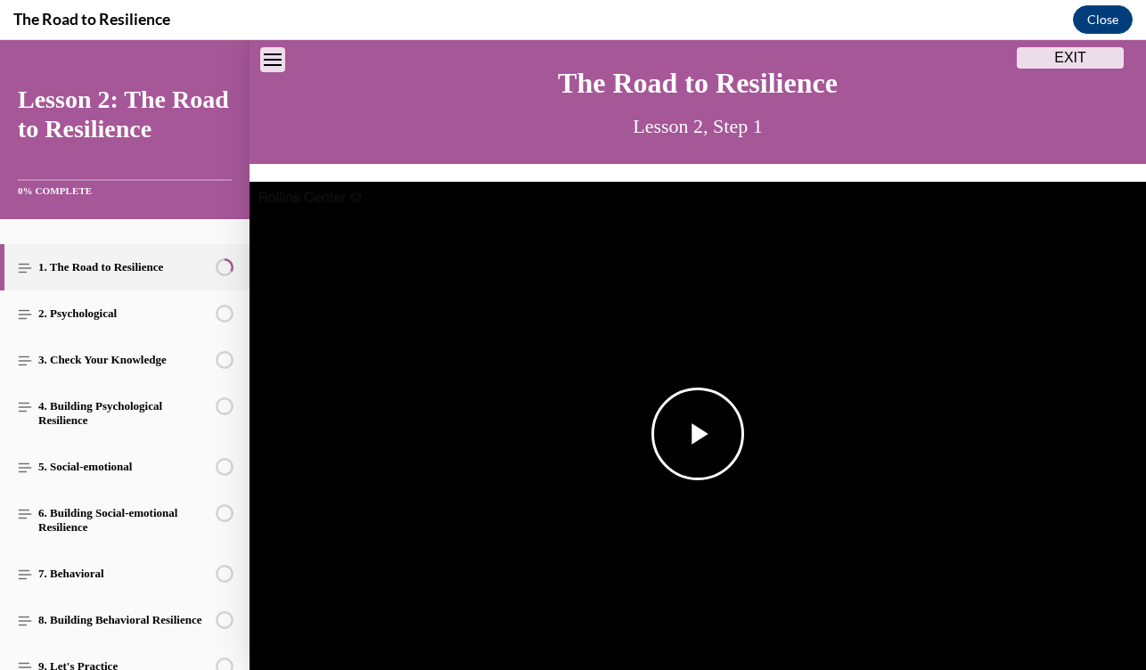
click at [600, 383] on img "Video player" at bounding box center [697, 434] width 896 height 504
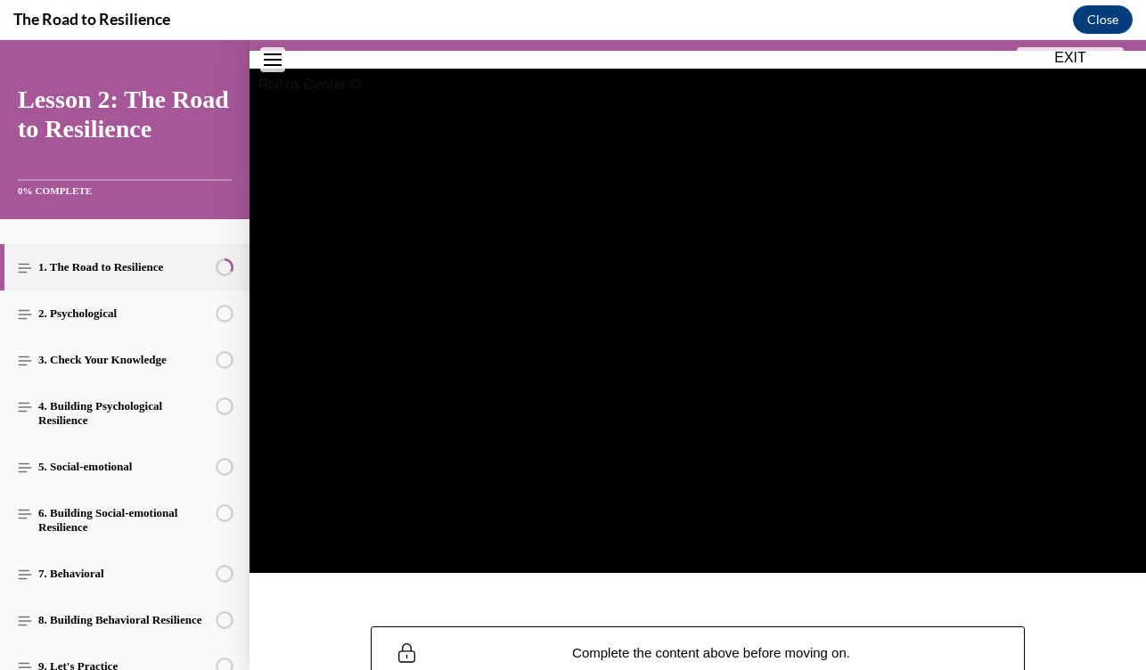
scroll to position [169, 0]
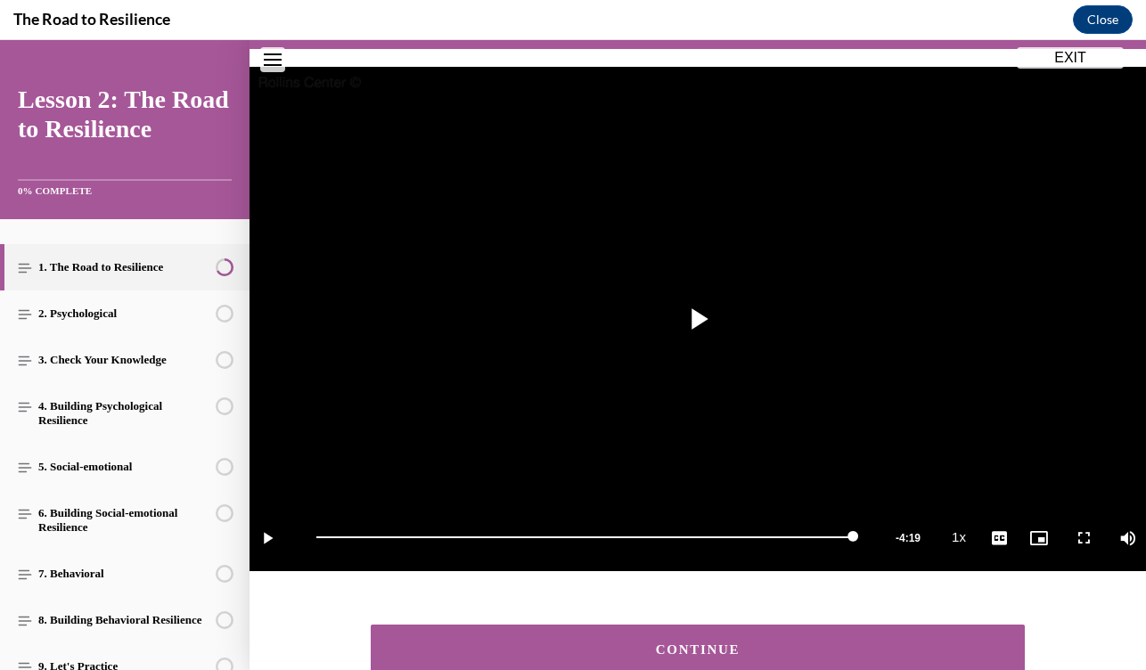
click at [679, 643] on div "CONTINUE" at bounding box center [697, 649] width 598 height 13
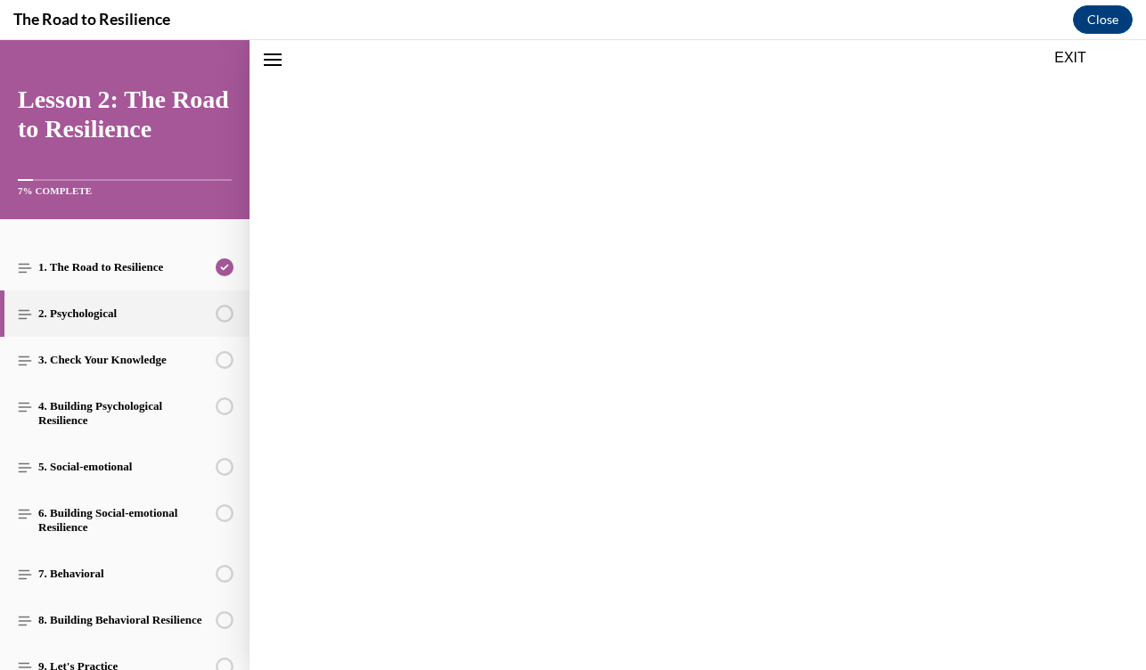
scroll to position [55, 0]
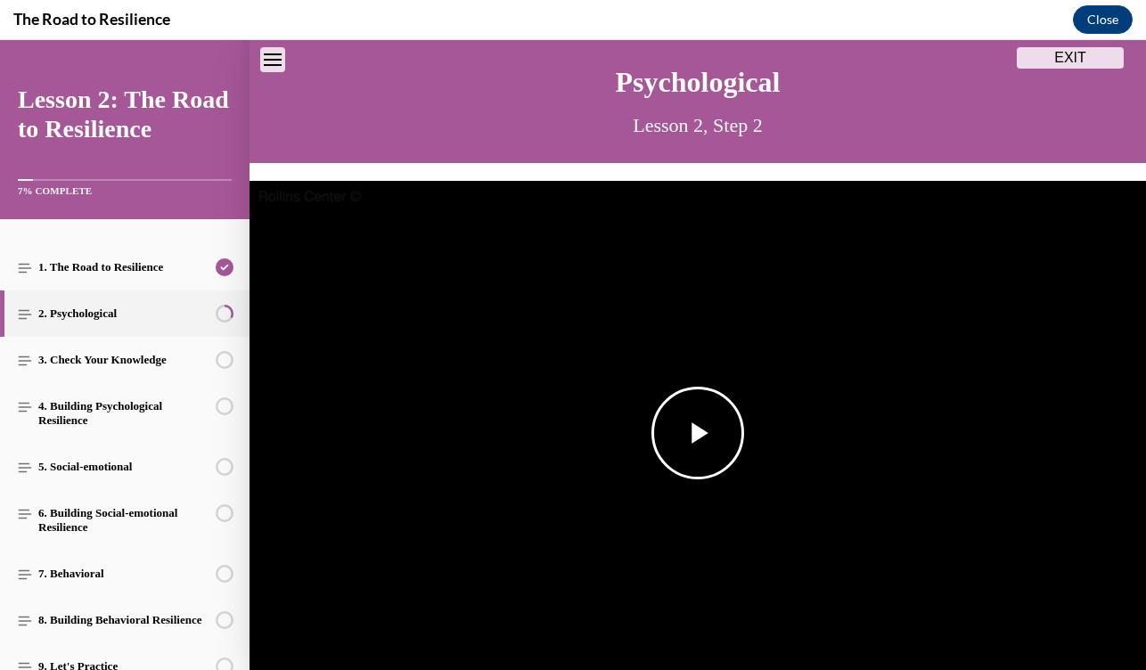
click at [679, 641] on img "Video player" at bounding box center [697, 433] width 896 height 504
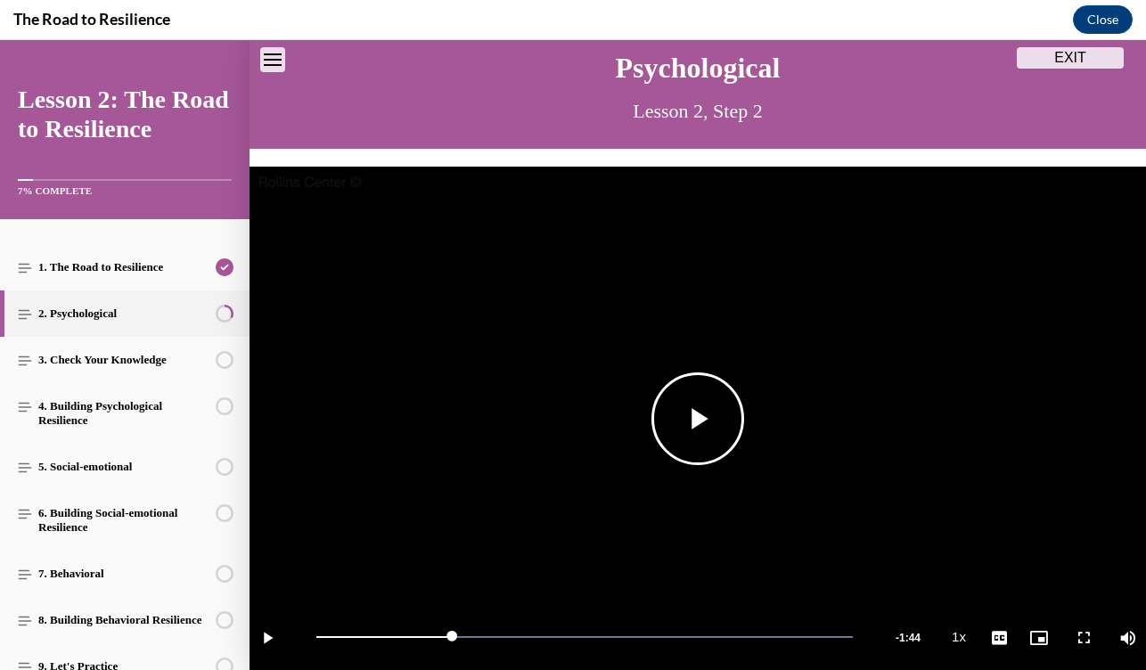
click at [822, 420] on video "Video player" at bounding box center [697, 419] width 896 height 504
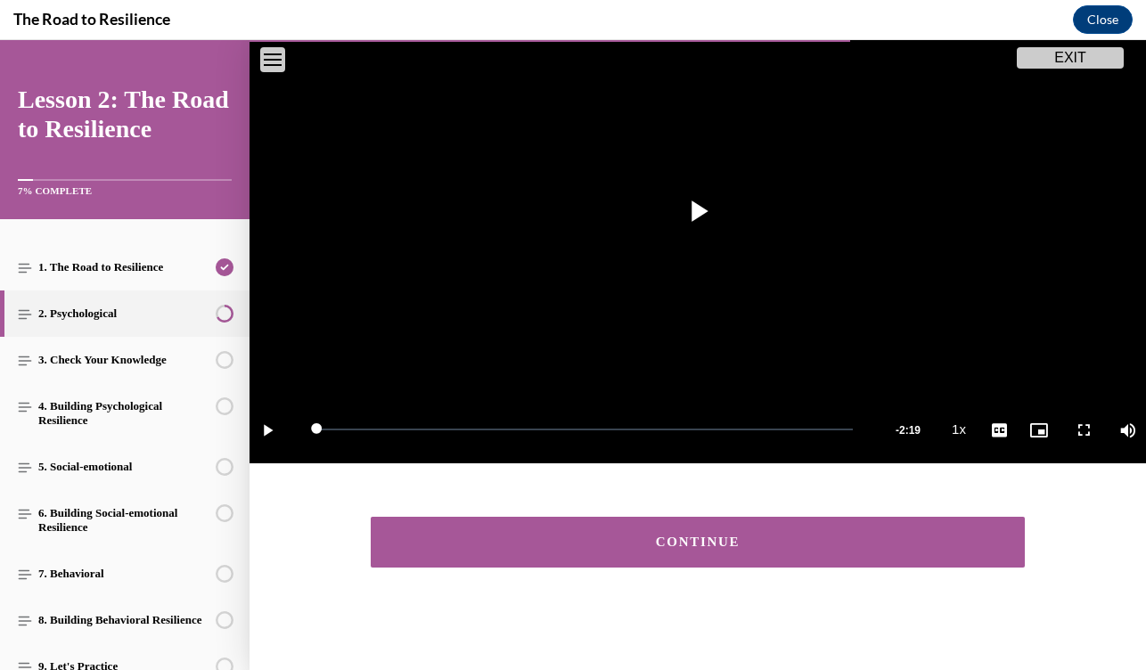
scroll to position [276, 0]
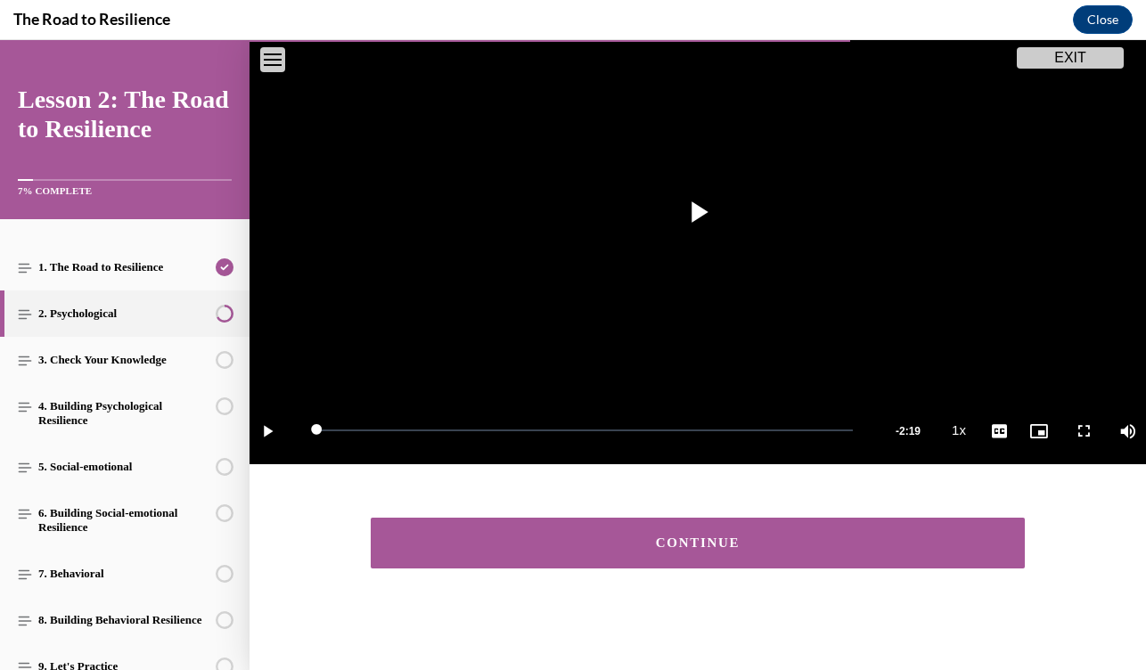
click at [810, 511] on div "CONTINUE" at bounding box center [697, 543] width 896 height 86
click at [811, 532] on button "CONTINUE" at bounding box center [697, 543] width 653 height 51
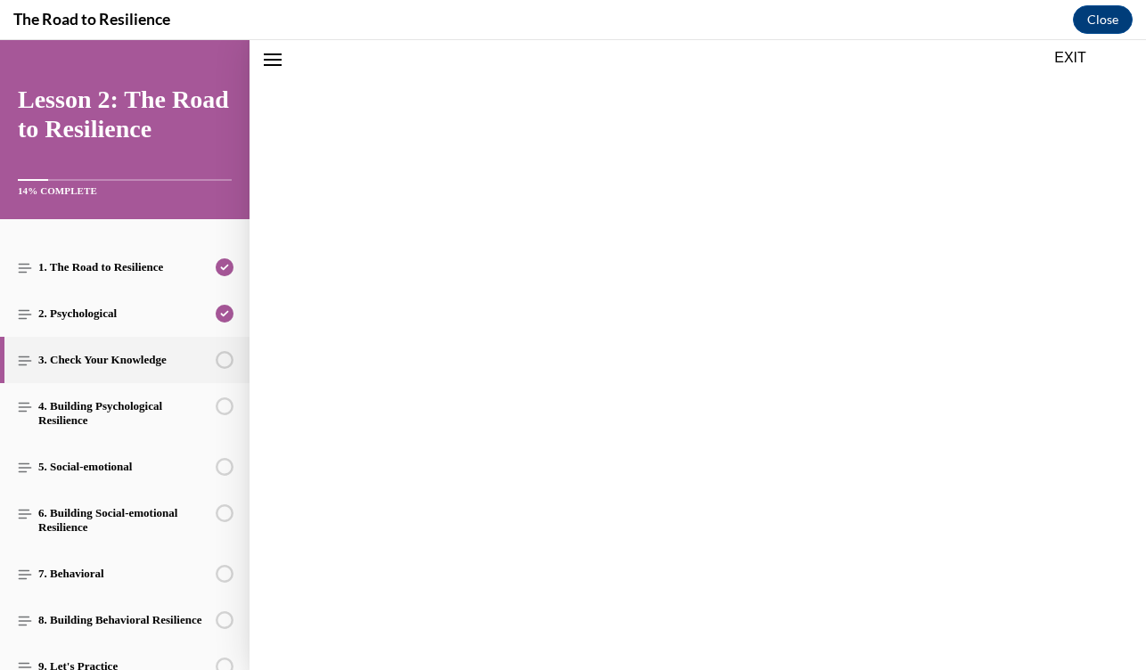
scroll to position [55, 0]
